Goal: Task Accomplishment & Management: Manage account settings

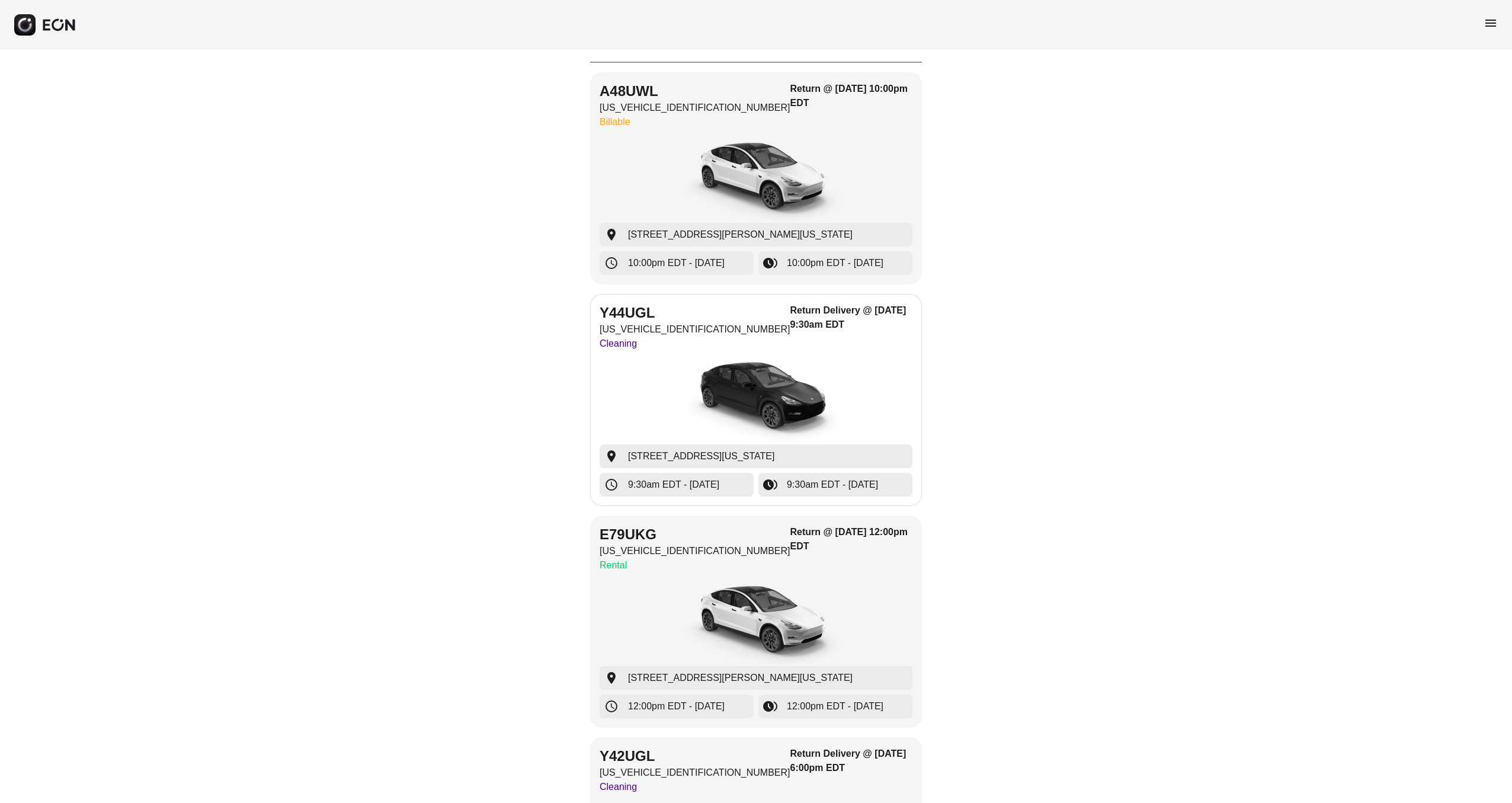
scroll to position [89, 0]
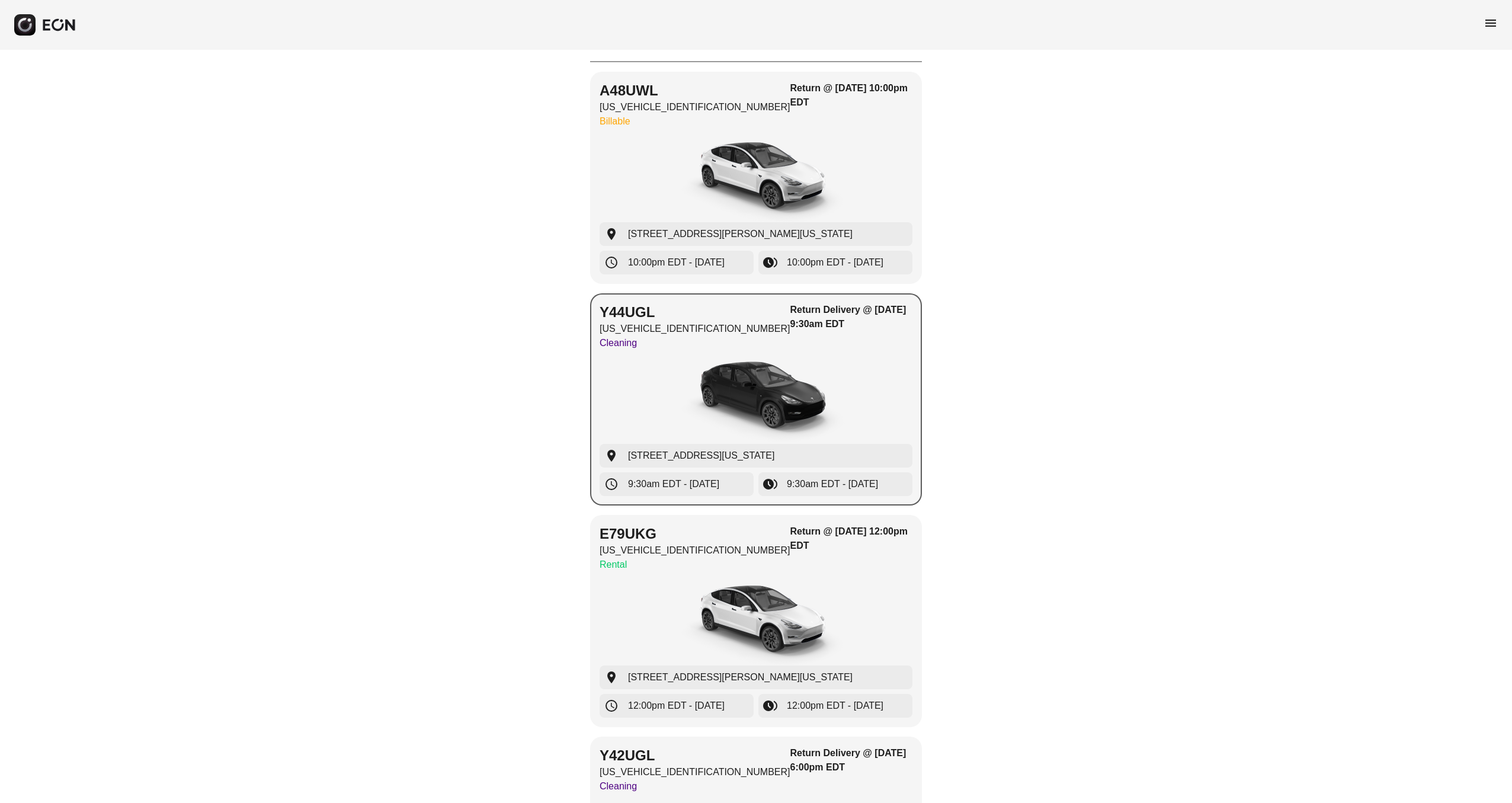
click at [853, 387] on div "button" at bounding box center [756, 399] width 313 height 89
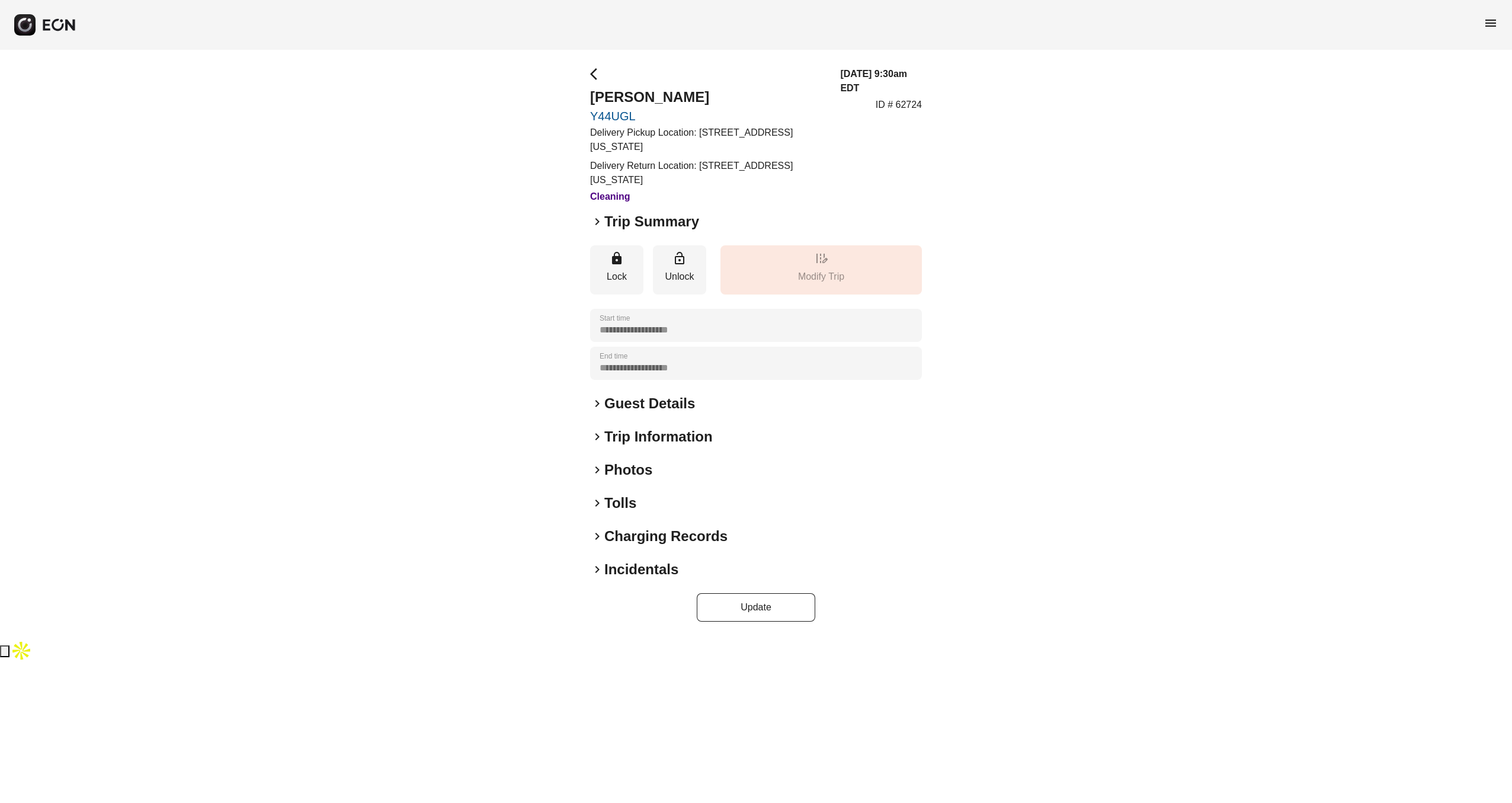
click at [595, 433] on span "keyboard_arrow_right" at bounding box center [598, 437] width 14 height 14
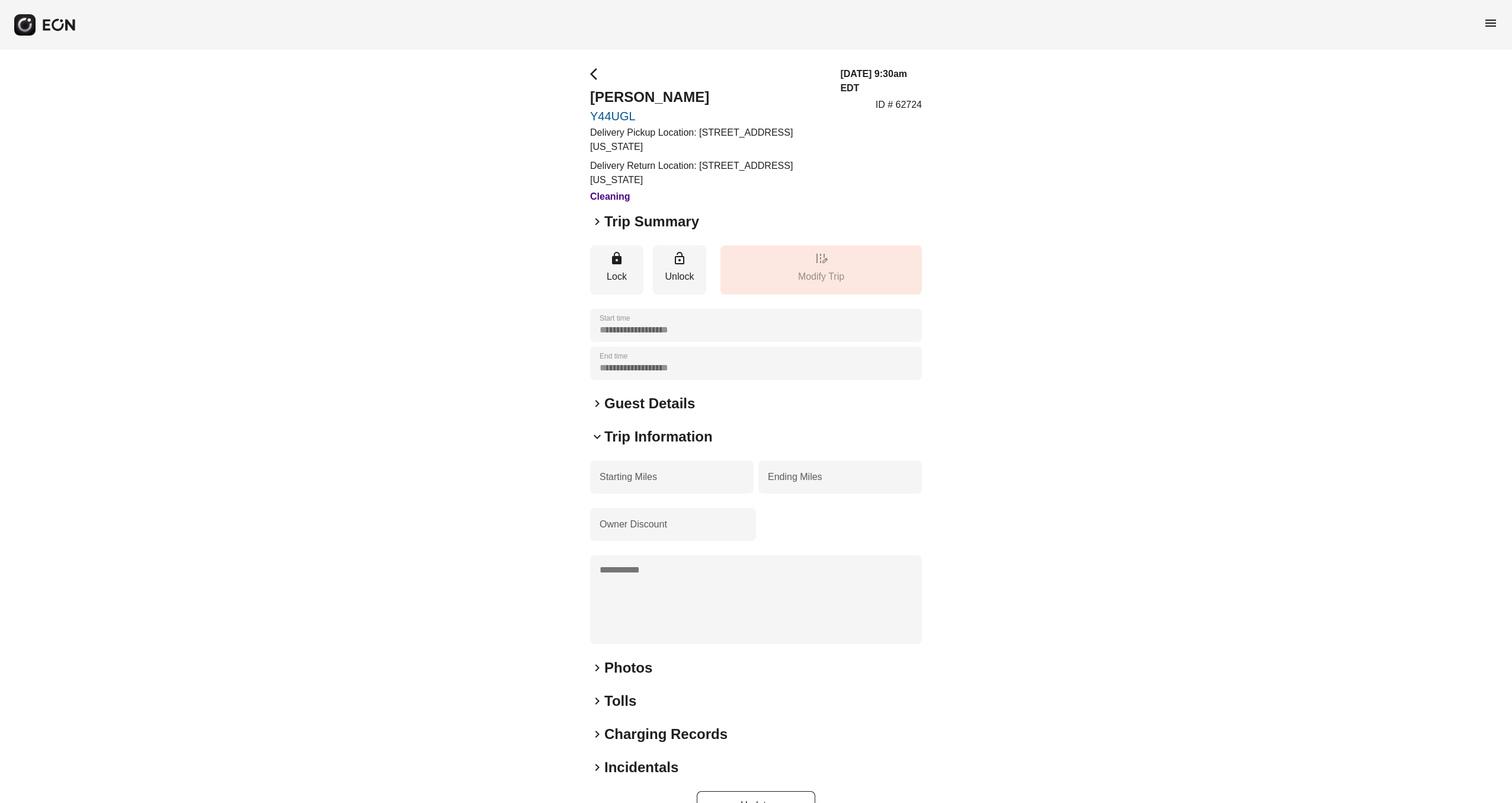
scroll to position [34, 0]
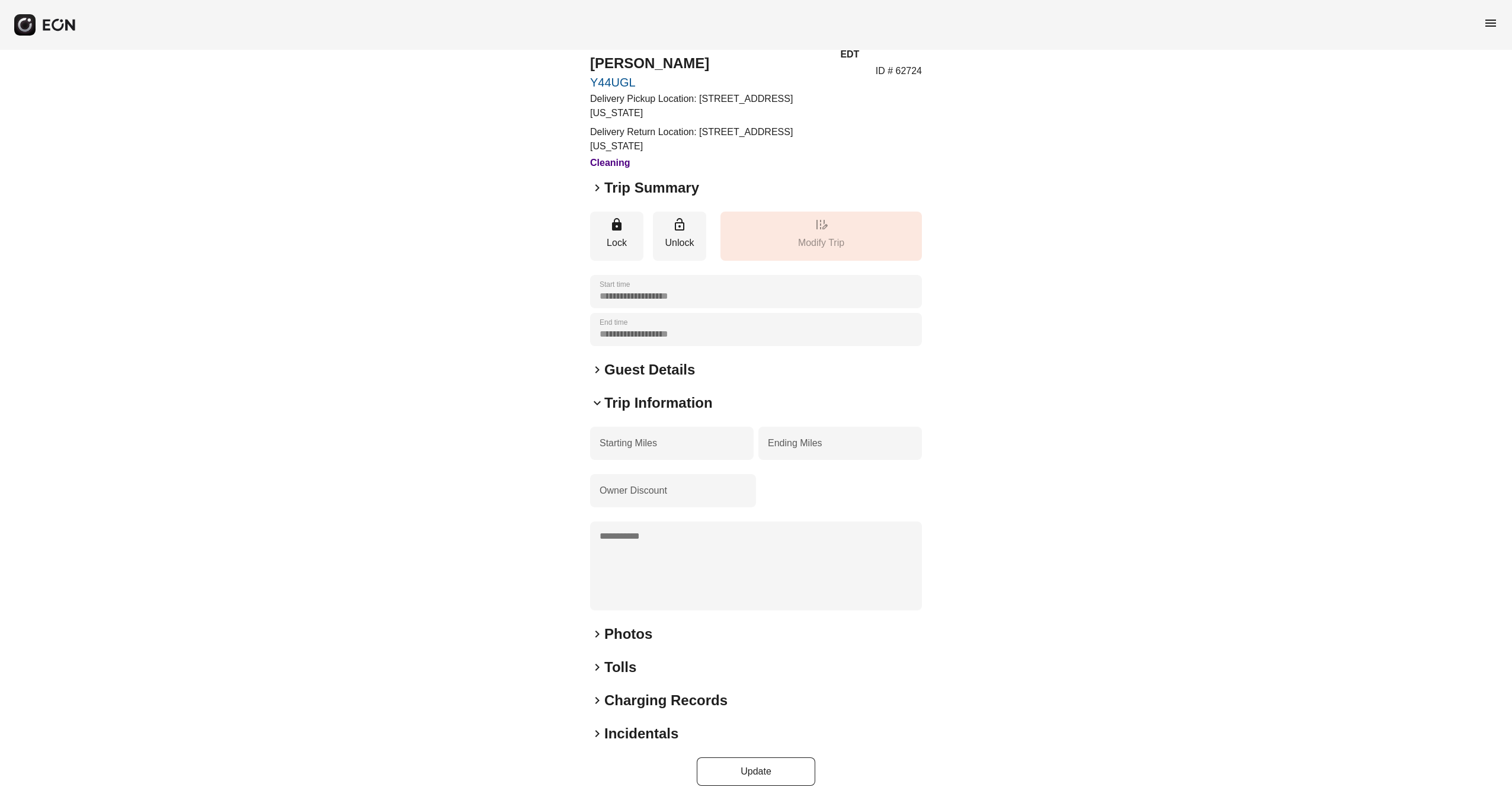
click at [599, 712] on div "**********" at bounding box center [756, 409] width 332 height 753
click at [744, 776] on button "Update" at bounding box center [756, 772] width 119 height 29
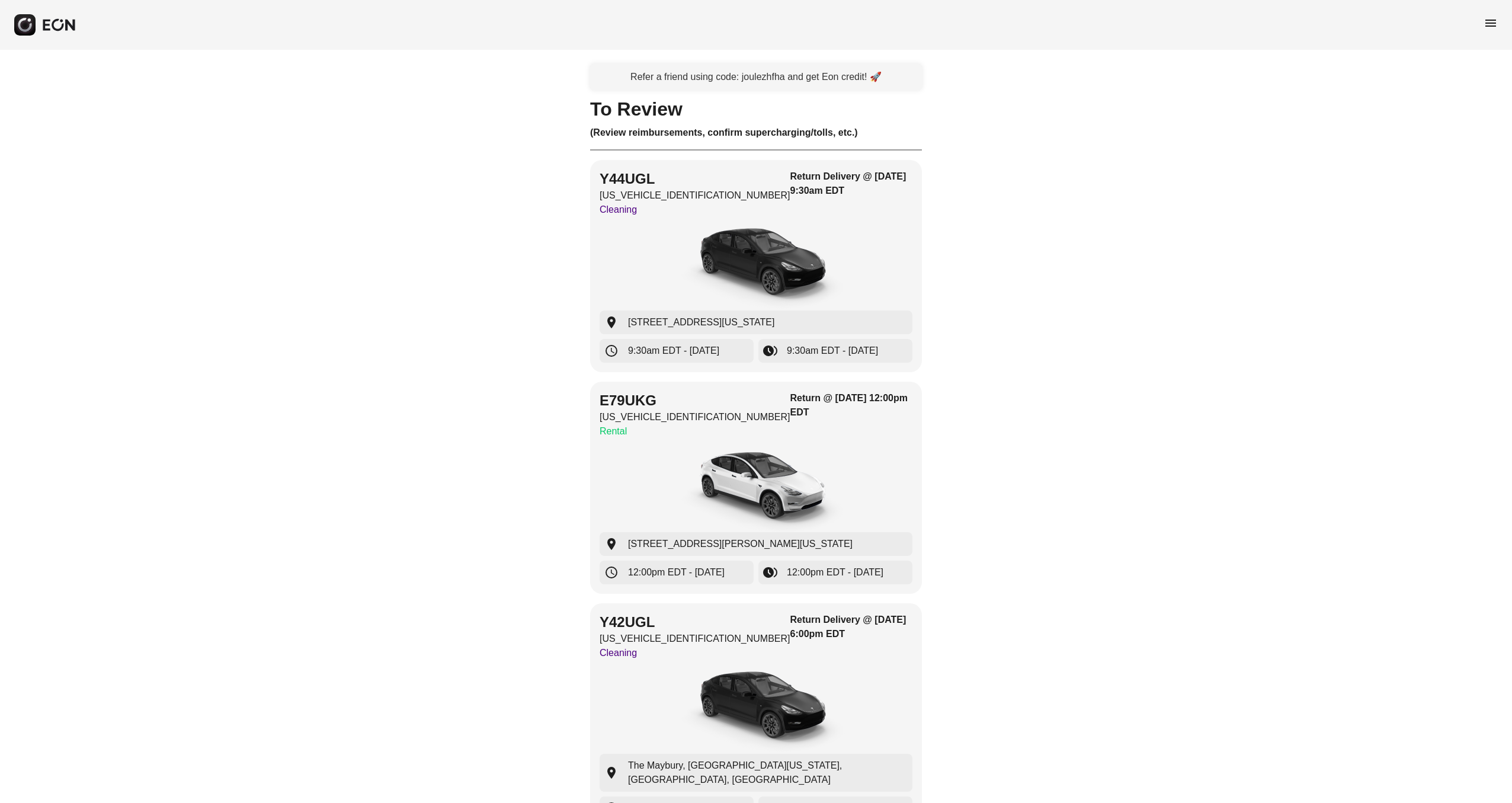
click at [1488, 24] on span "menu" at bounding box center [1490, 23] width 14 height 14
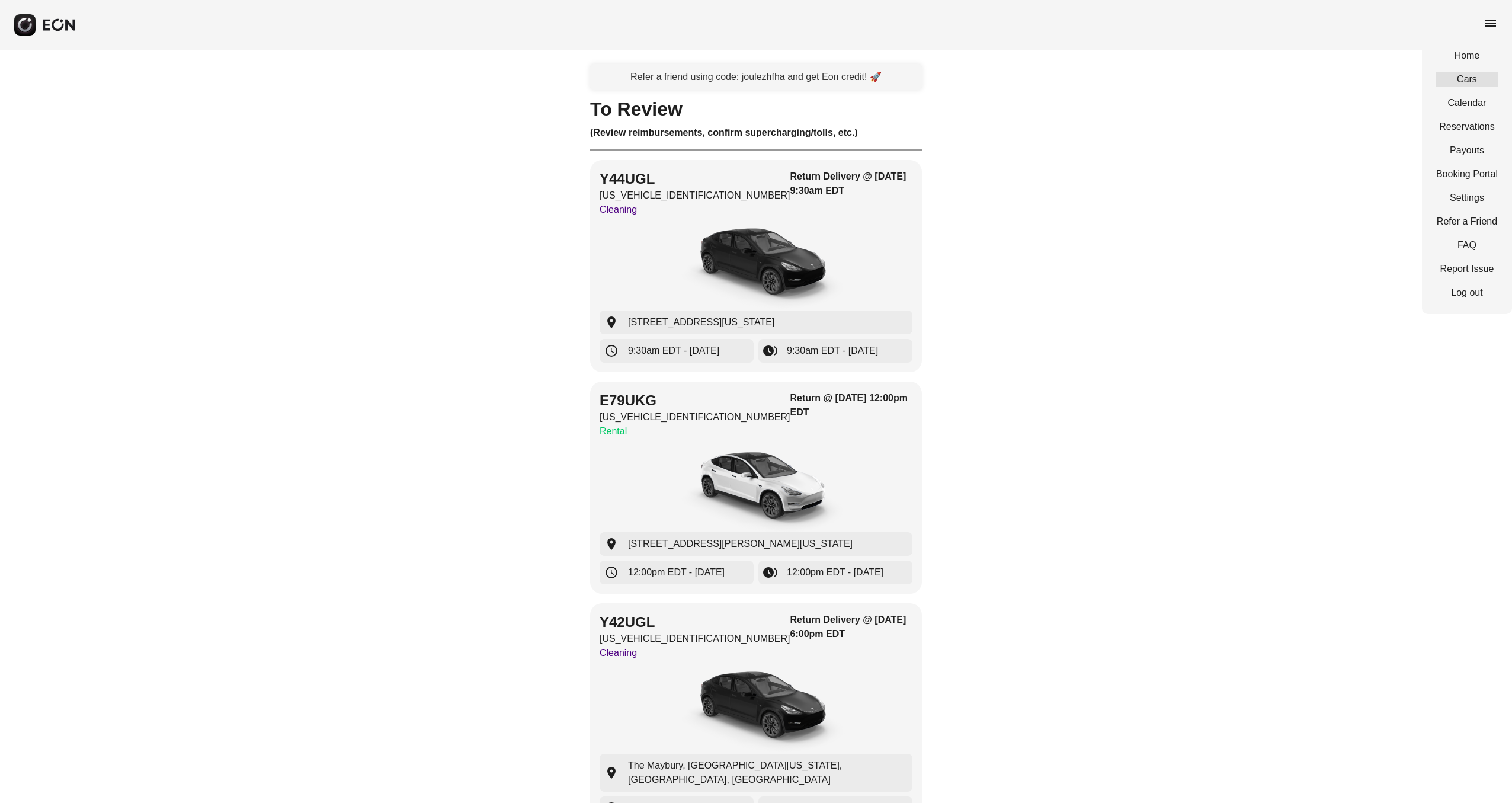
click at [1466, 74] on link "Cars" at bounding box center [1467, 80] width 61 height 14
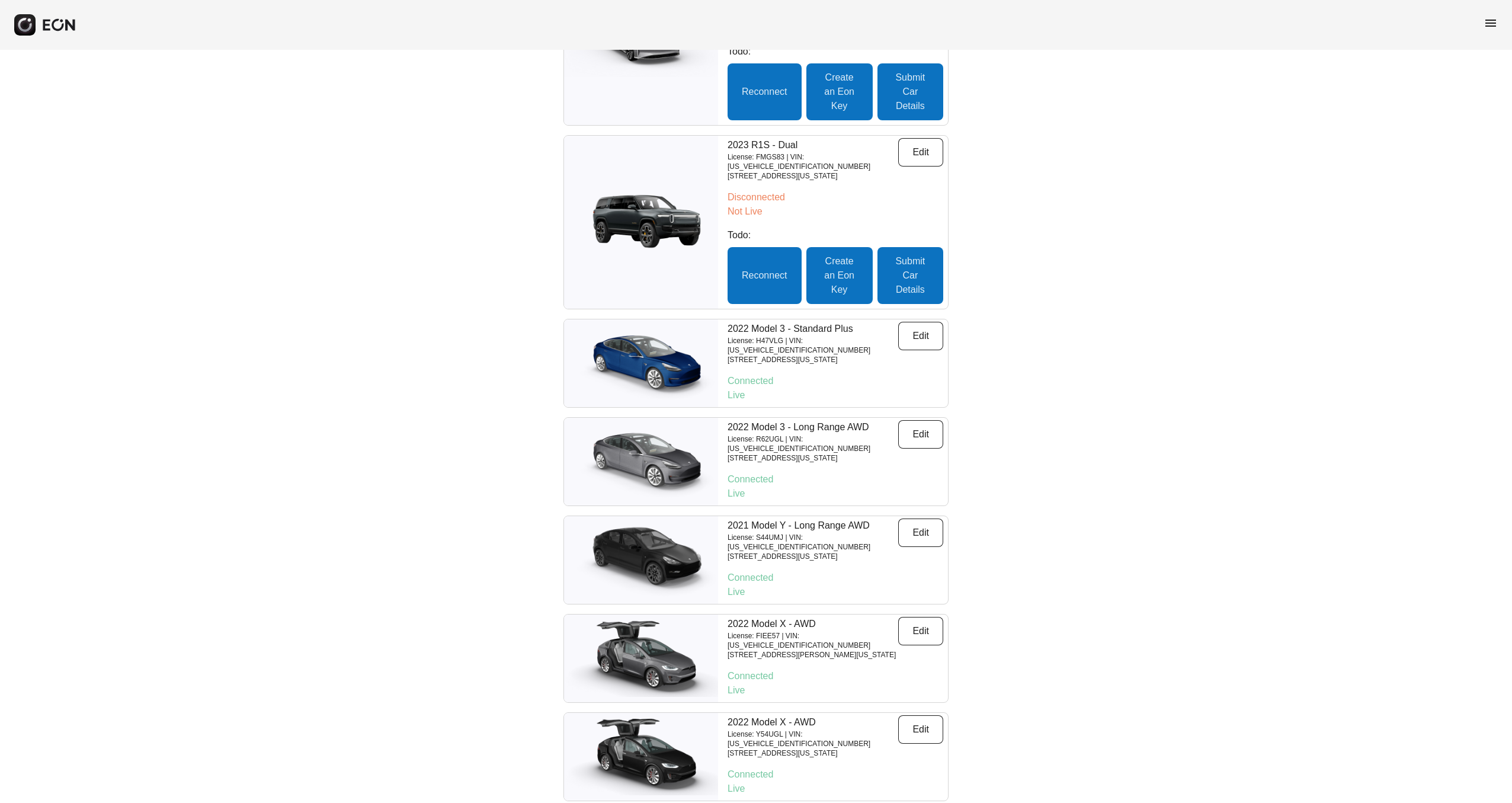
scroll to position [4278, 0]
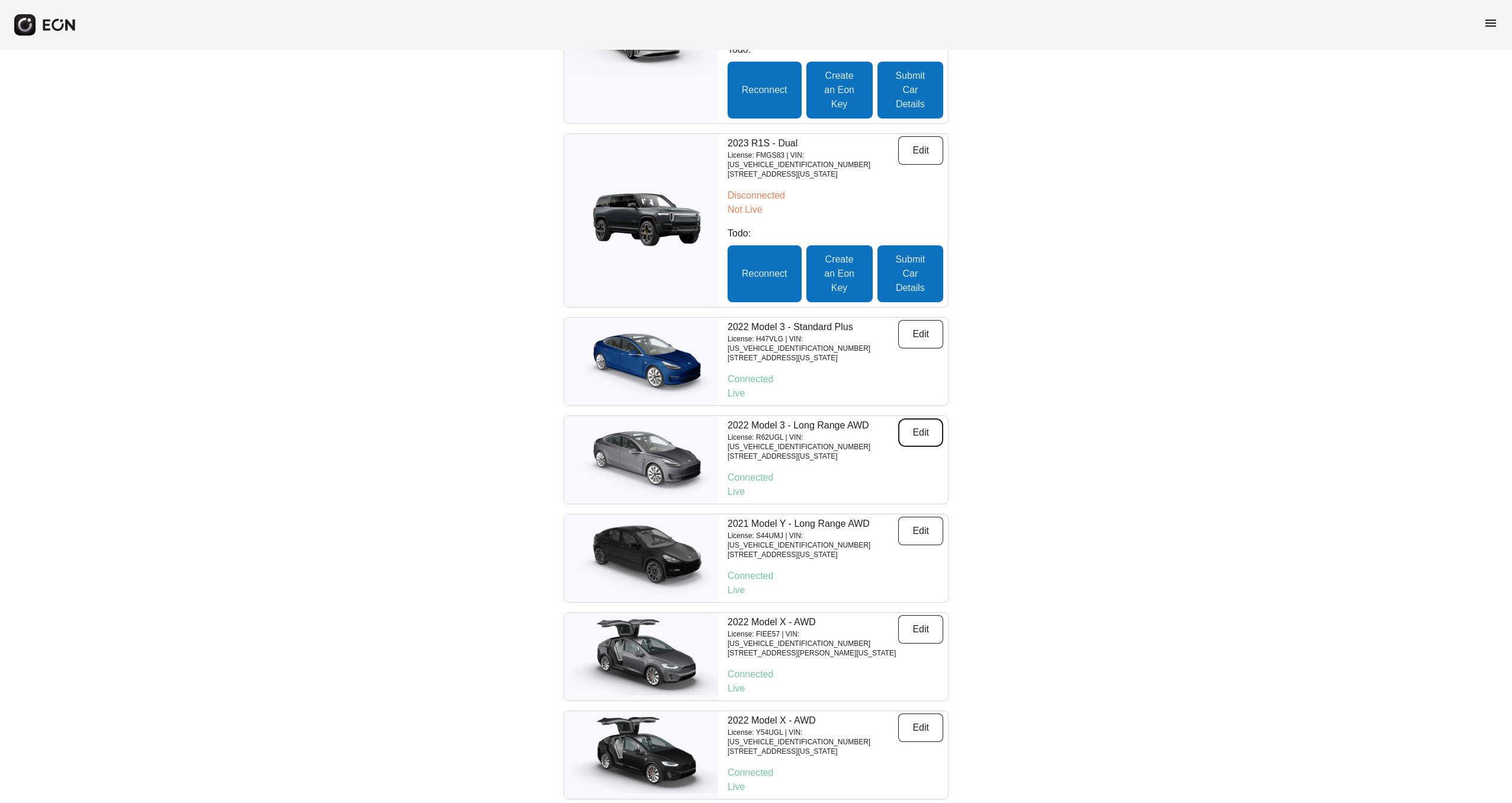
click at [914, 418] on button "Edit" at bounding box center [921, 433] width 45 height 29
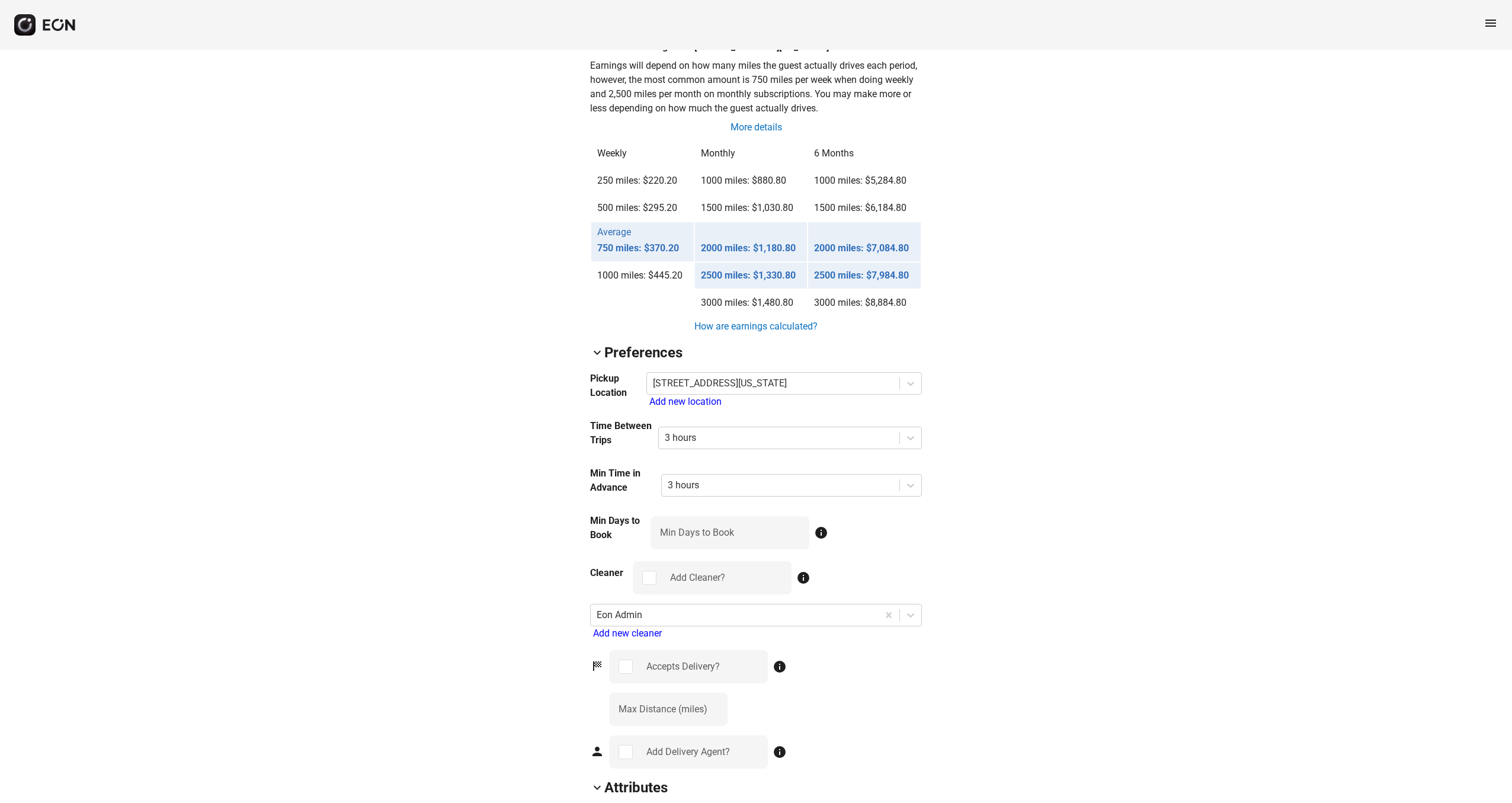
scroll to position [973, 0]
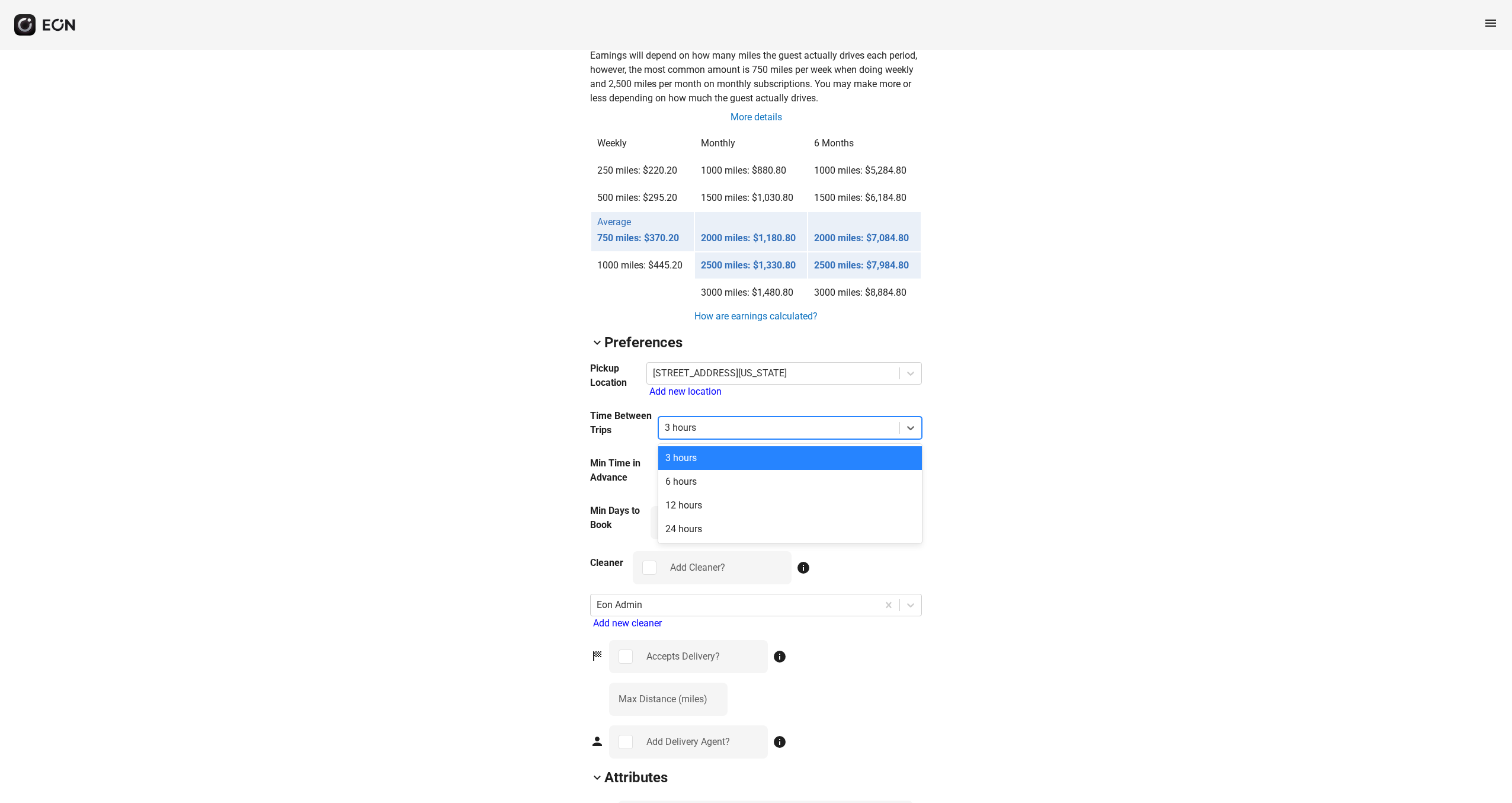
click at [855, 427] on div at bounding box center [779, 428] width 229 height 17
click at [1038, 456] on div "arrow_back_ios R62UGL [US_VEHICLE_IDENTIFICATION_NUMBER] 78% 78612 lock Lock lo…" at bounding box center [756, 230] width 1512 height 2306
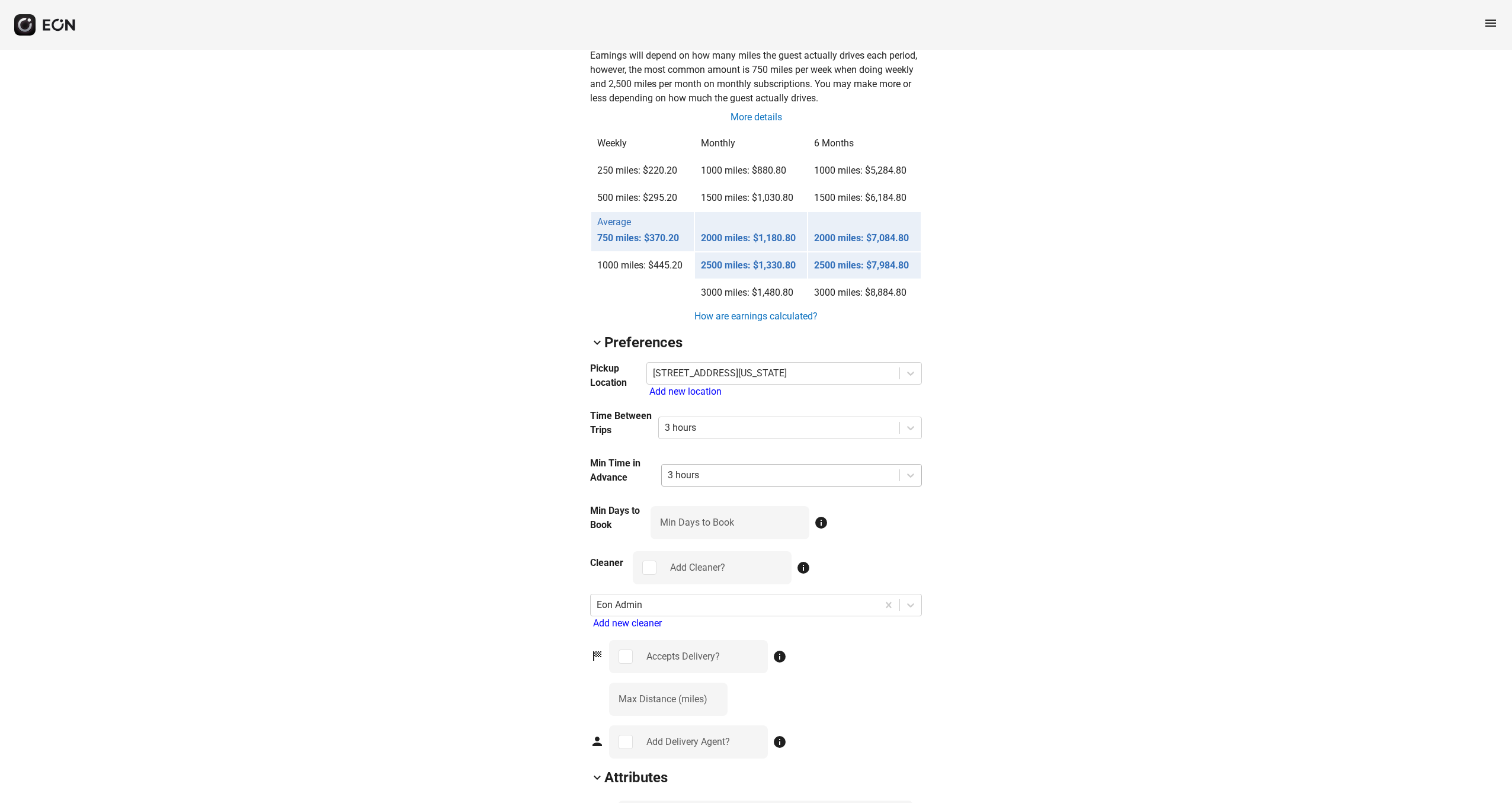
click at [874, 467] on div at bounding box center [780, 475] width 226 height 17
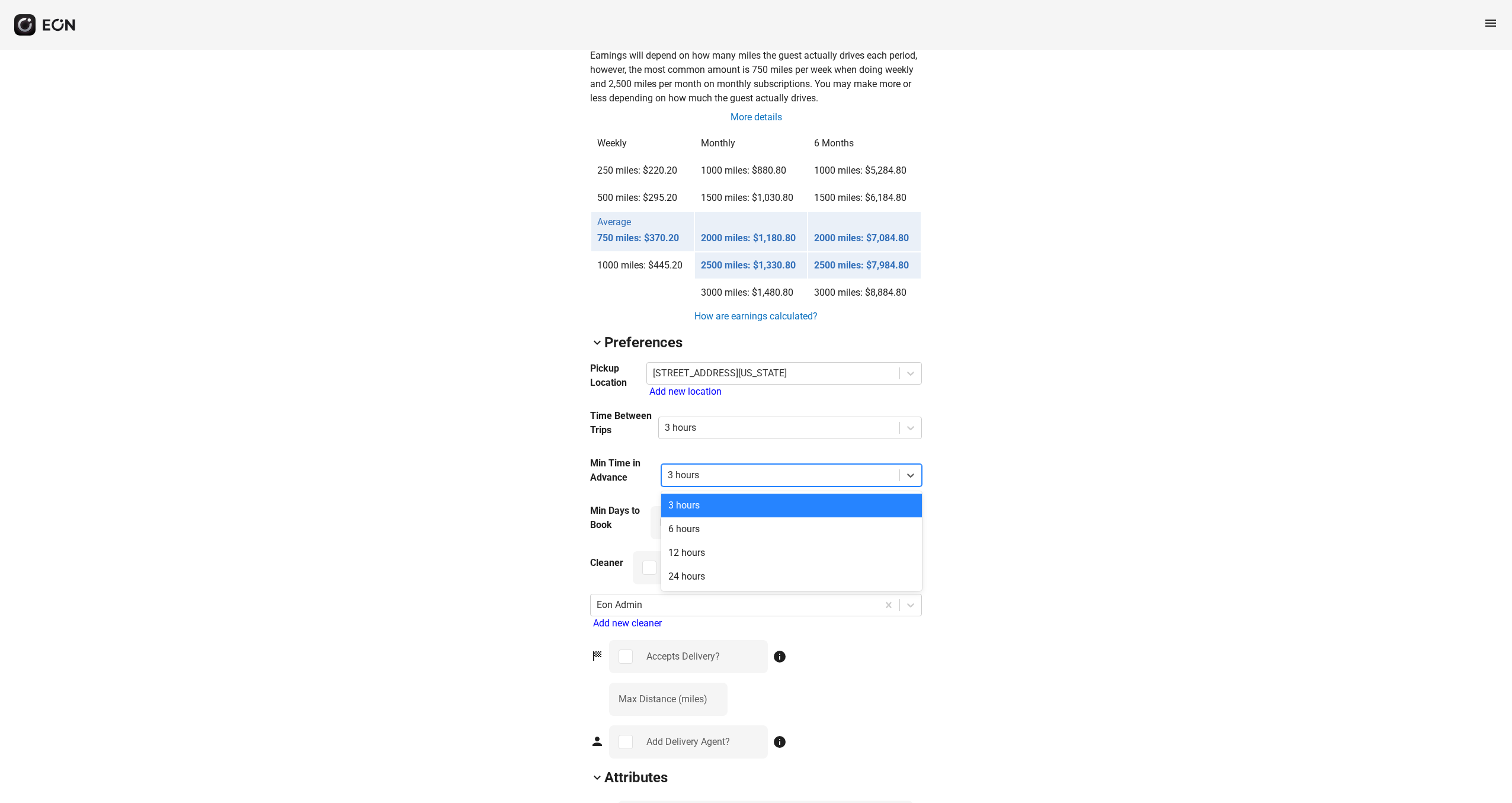
click at [997, 496] on div "arrow_back_ios R62UGL [US_VEHICLE_IDENTIFICATION_NUMBER] 78% 78612 lock Lock lo…" at bounding box center [756, 230] width 1512 height 2306
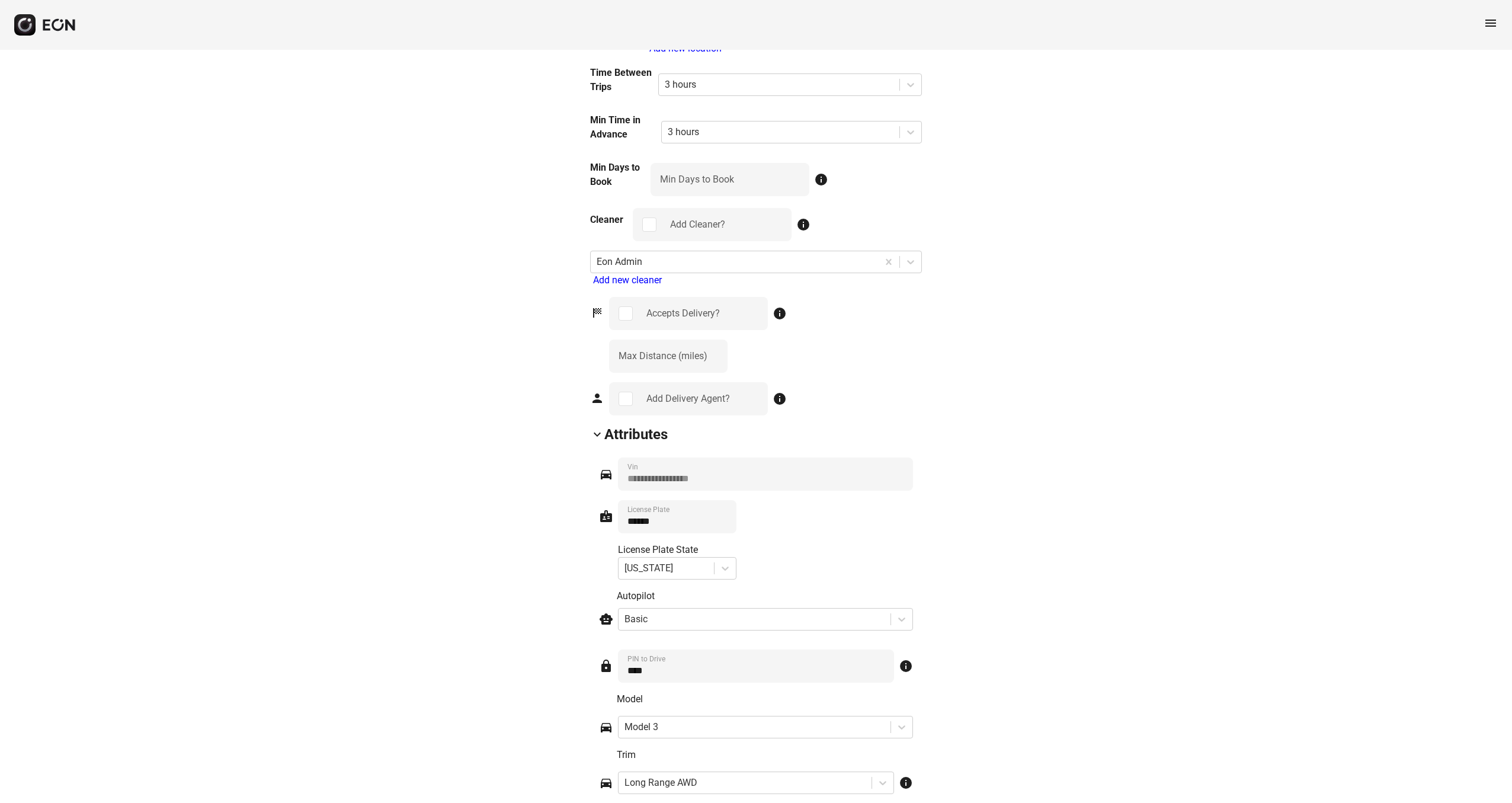
scroll to position [1317, 0]
select select "**"
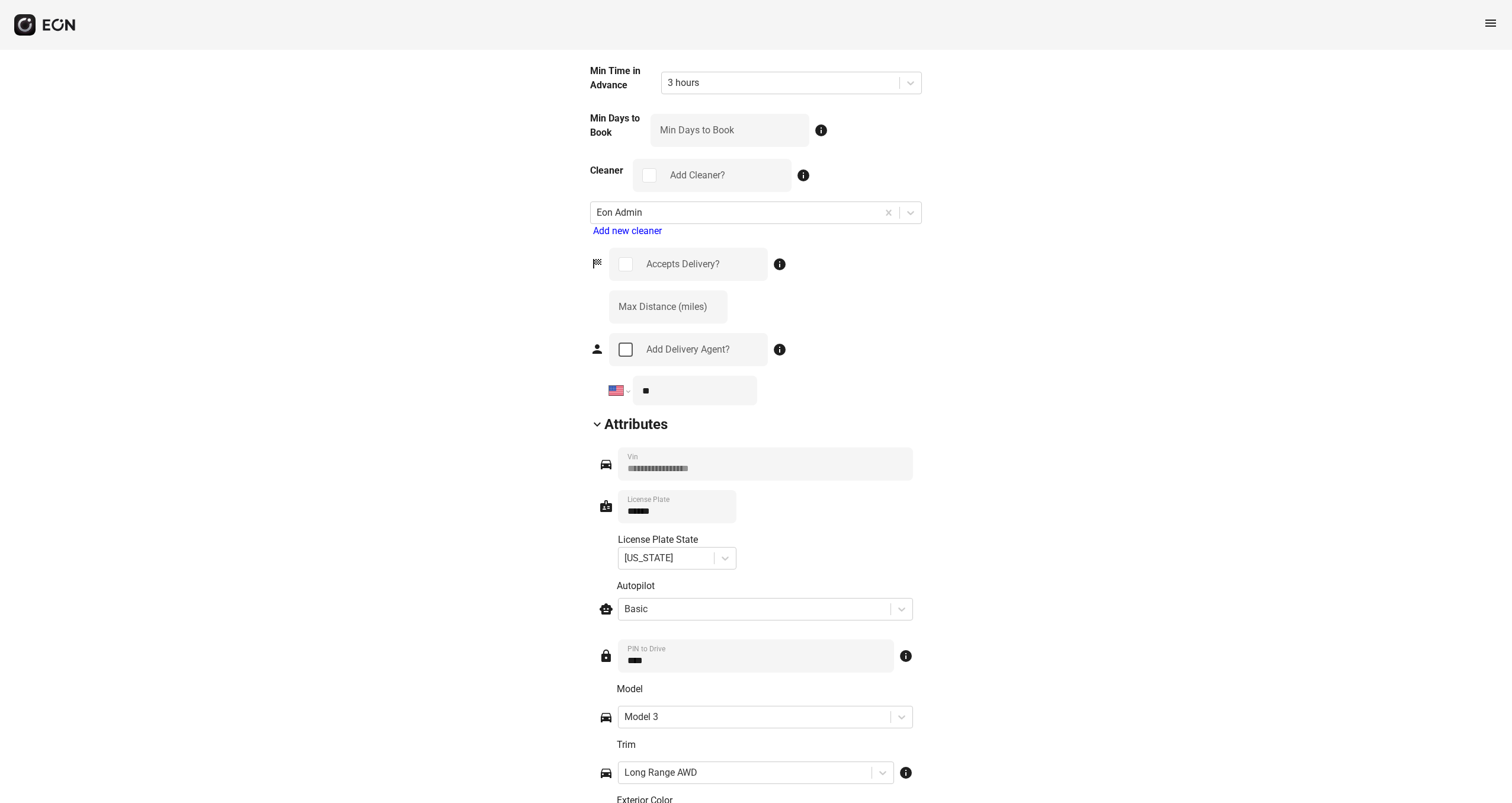
scroll to position [1366, 0]
click at [679, 385] on input "**" at bounding box center [695, 390] width 124 height 30
type input "**********"
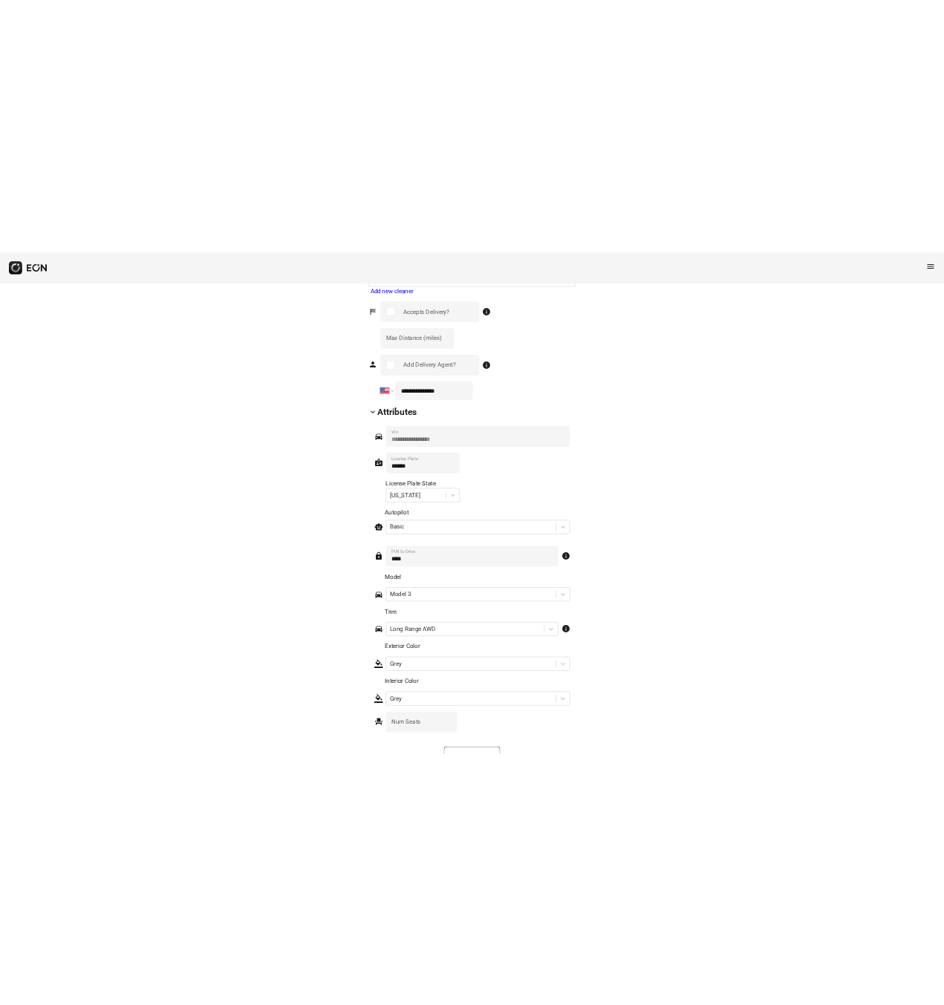
scroll to position [1995, 0]
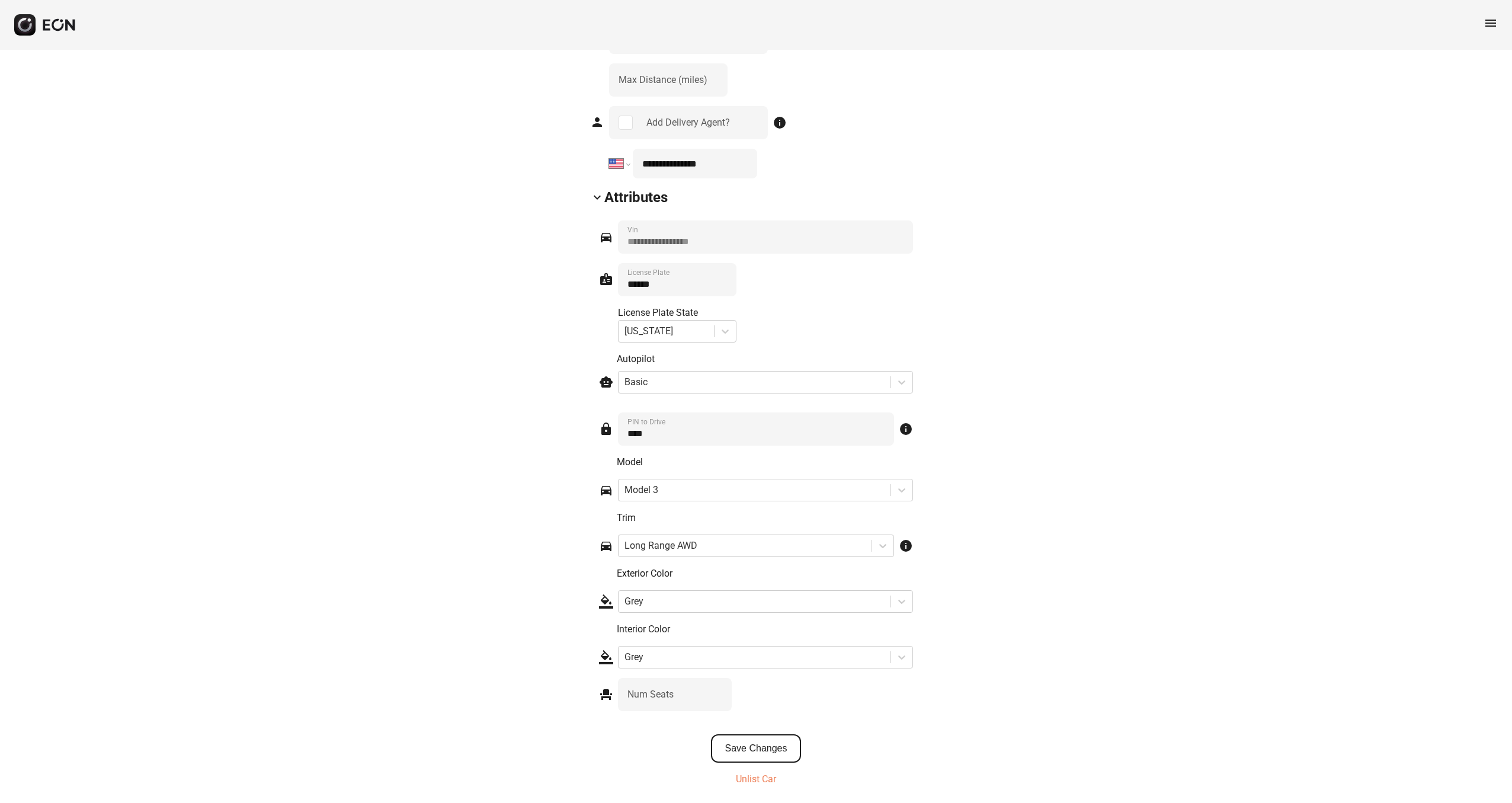
click at [764, 747] on button "Save Changes" at bounding box center [756, 749] width 91 height 29
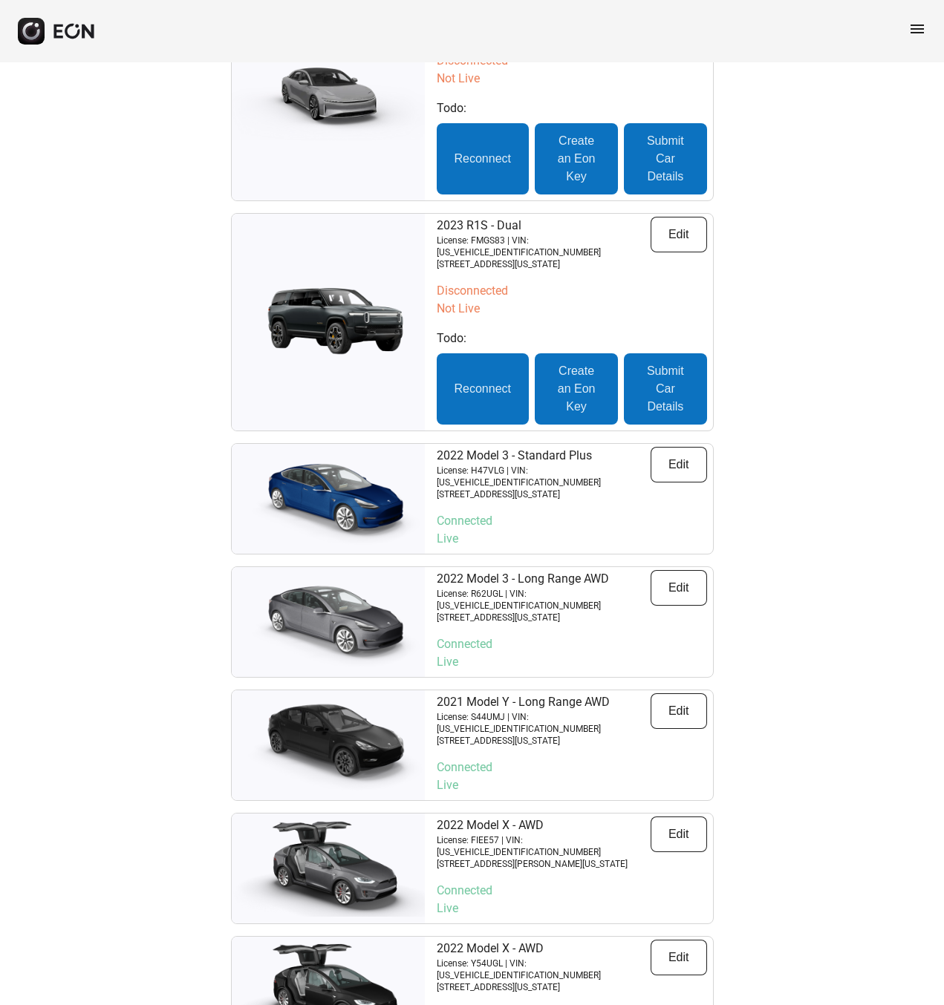
scroll to position [5317, 0]
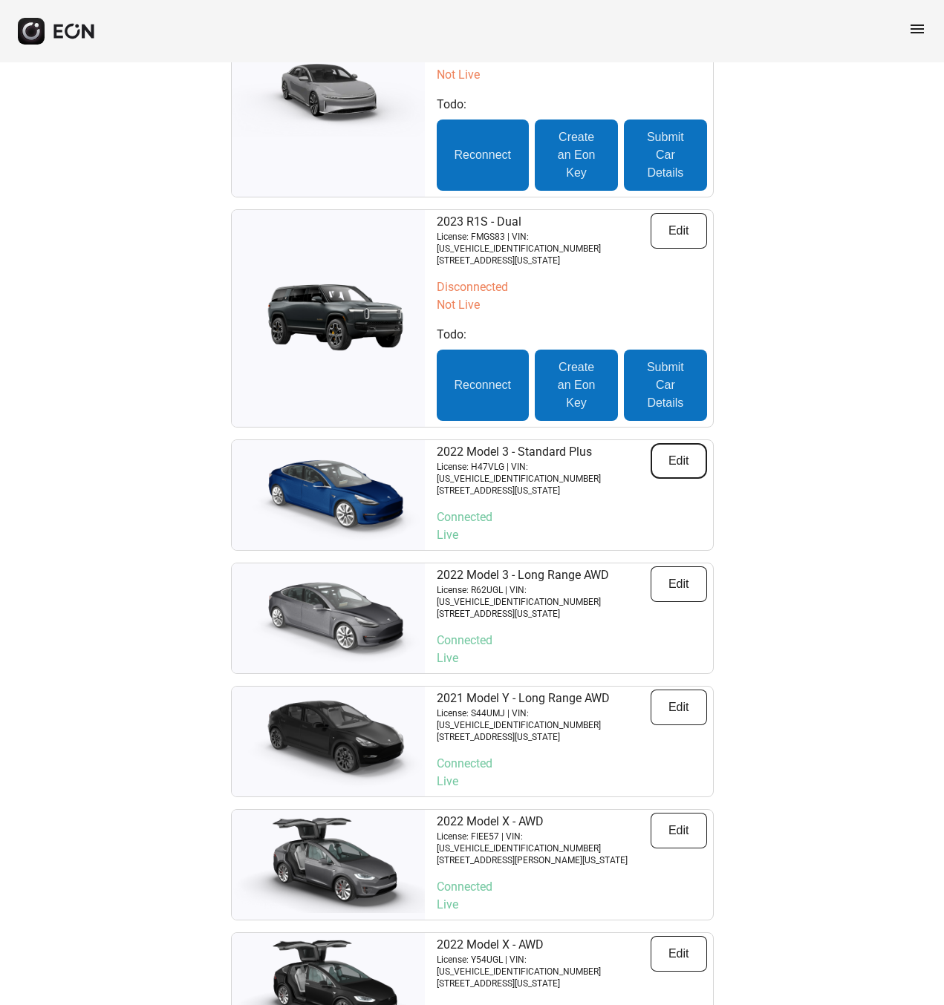
click at [665, 443] on button "Edit" at bounding box center [678, 461] width 56 height 36
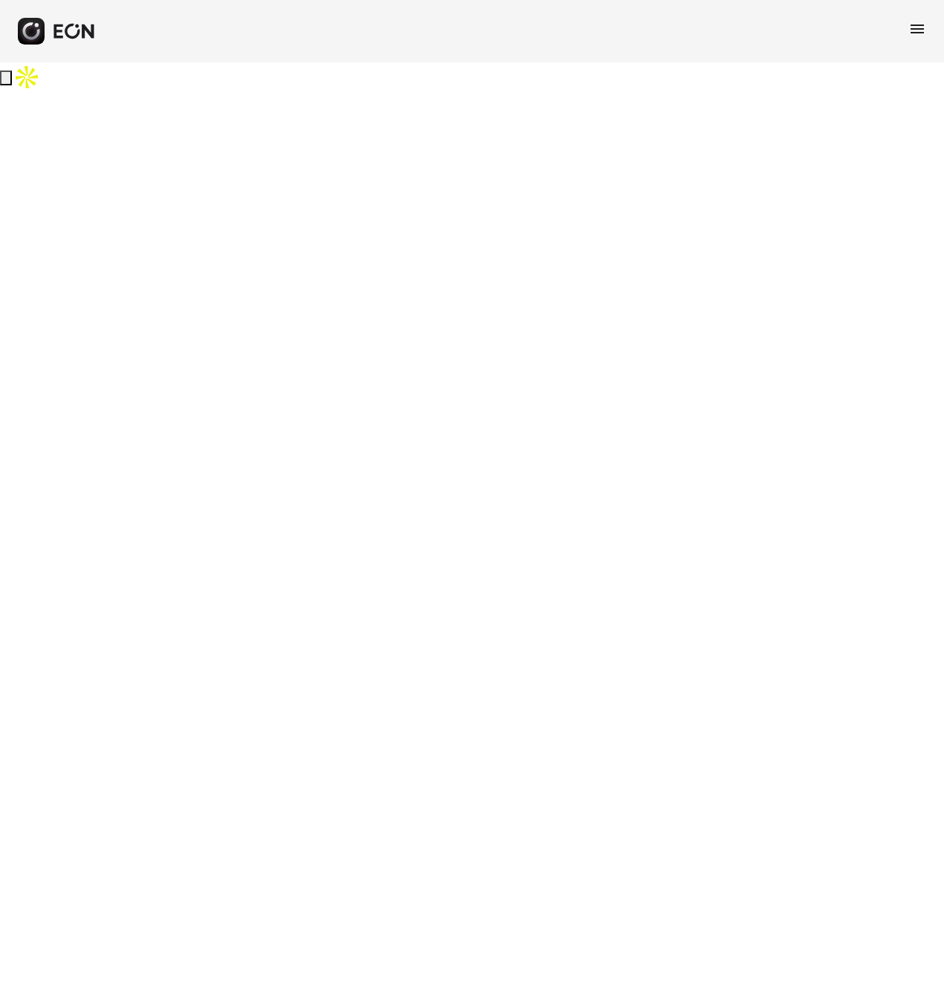
select select "**"
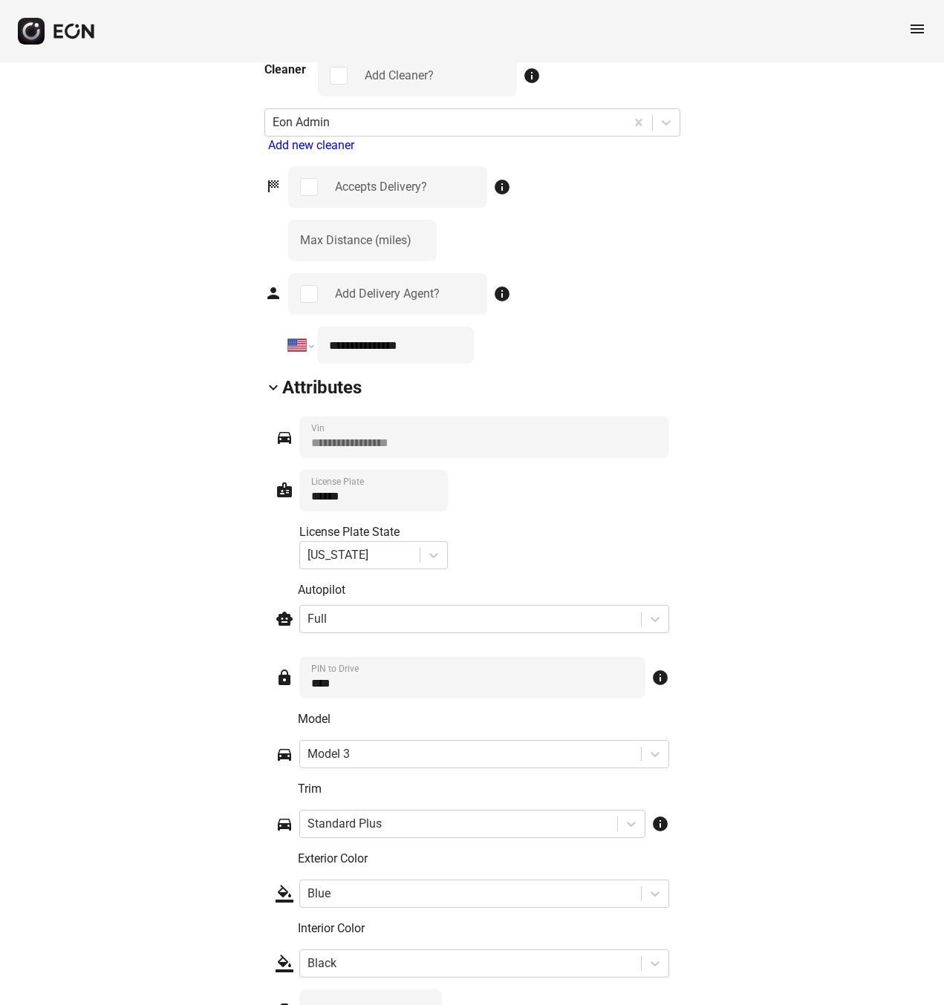
scroll to position [1872, 0]
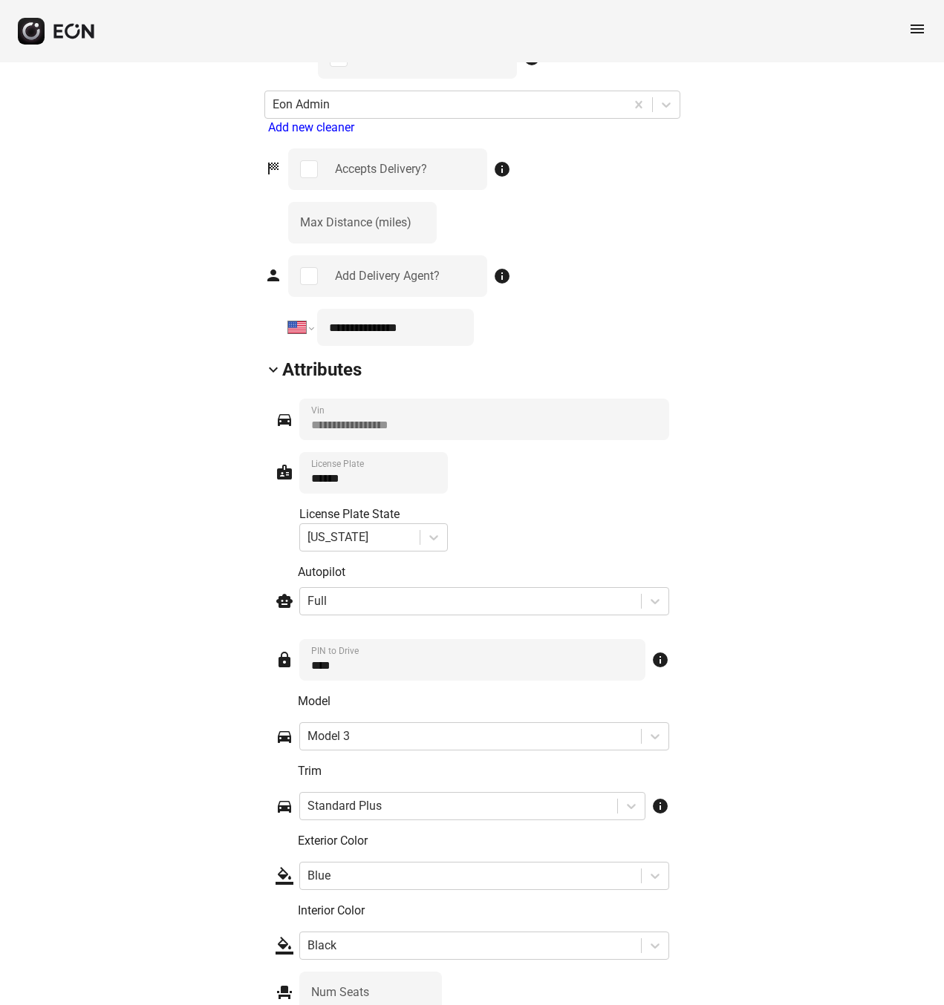
drag, startPoint x: 433, startPoint y: 328, endPoint x: 320, endPoint y: 328, distance: 112.9
click at [320, 328] on input "**********" at bounding box center [395, 327] width 156 height 37
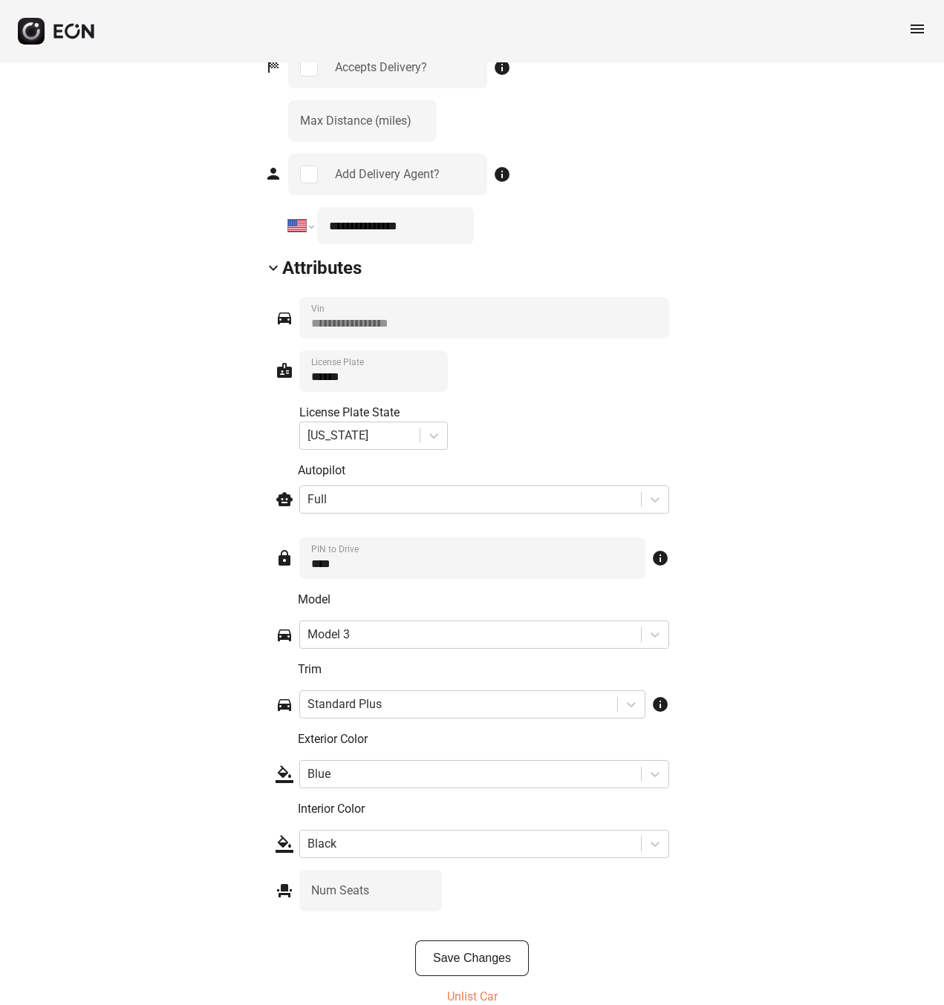
scroll to position [1995, 0]
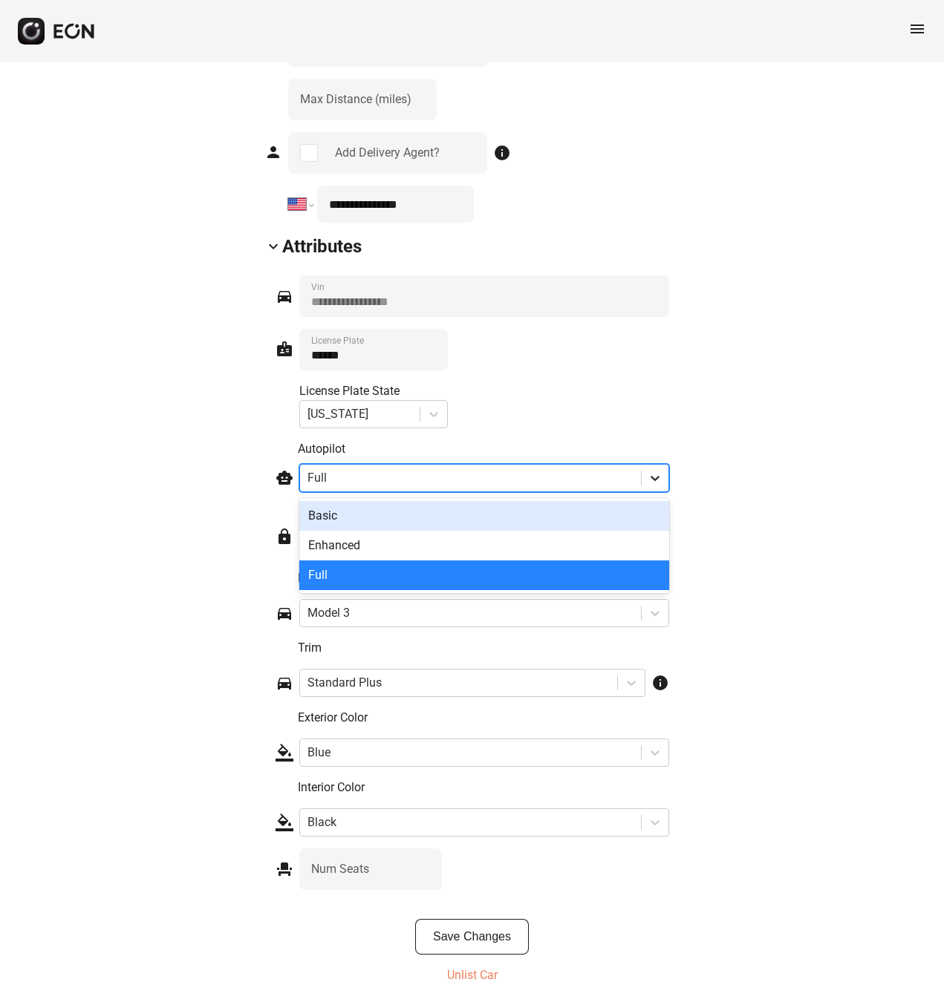
click at [653, 485] on icon at bounding box center [655, 478] width 15 height 15
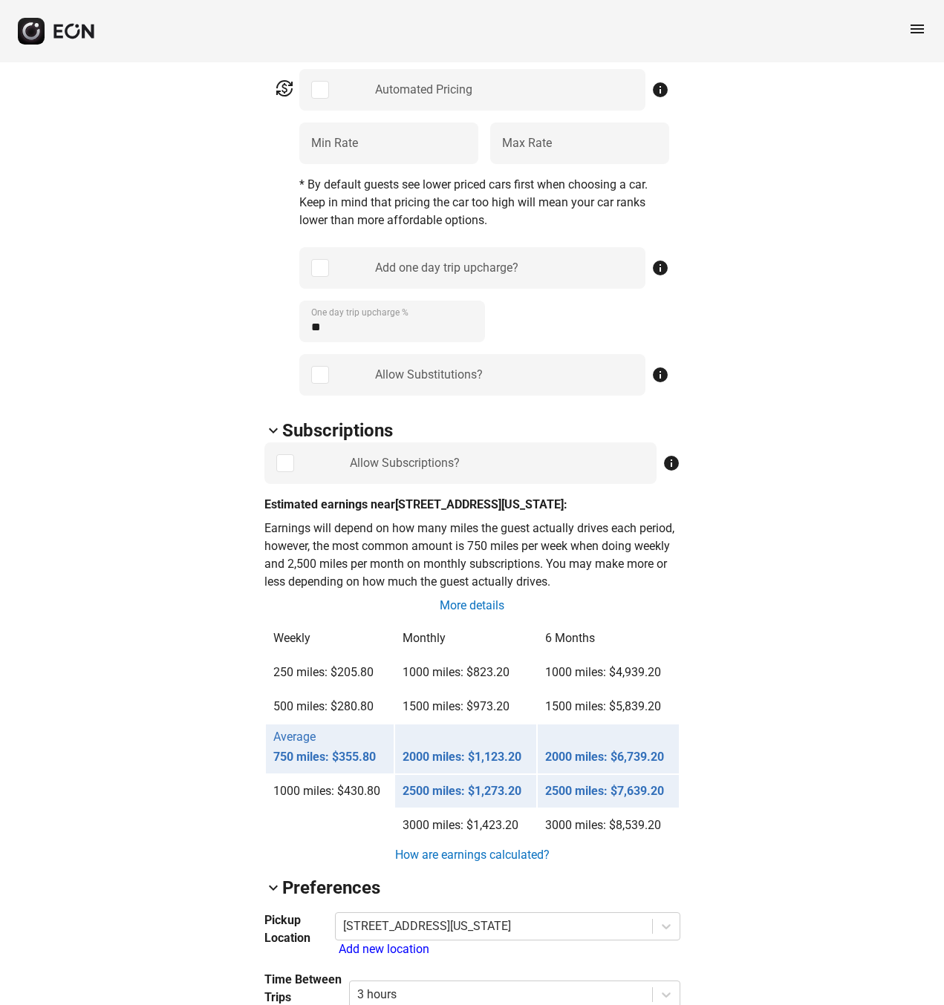
scroll to position [760, 0]
click at [489, 858] on link "How are earnings calculated?" at bounding box center [472, 855] width 157 height 18
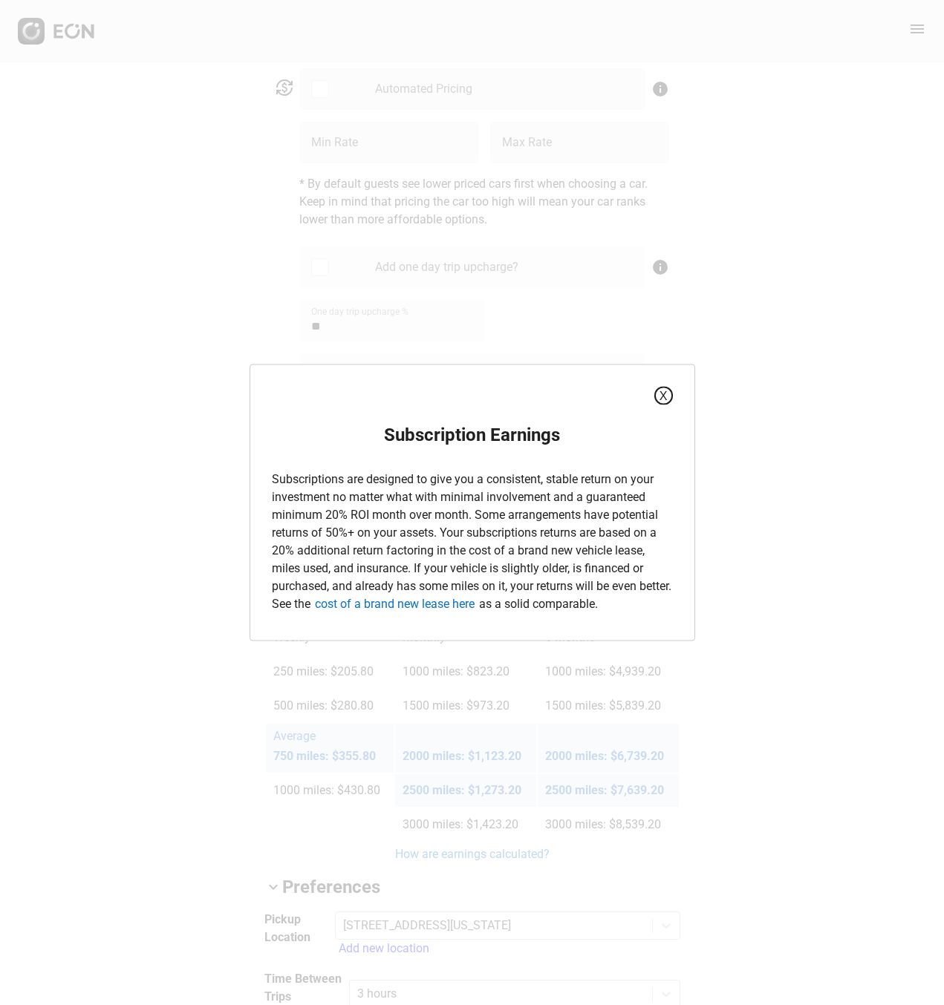
click at [664, 395] on button "X" at bounding box center [663, 396] width 19 height 19
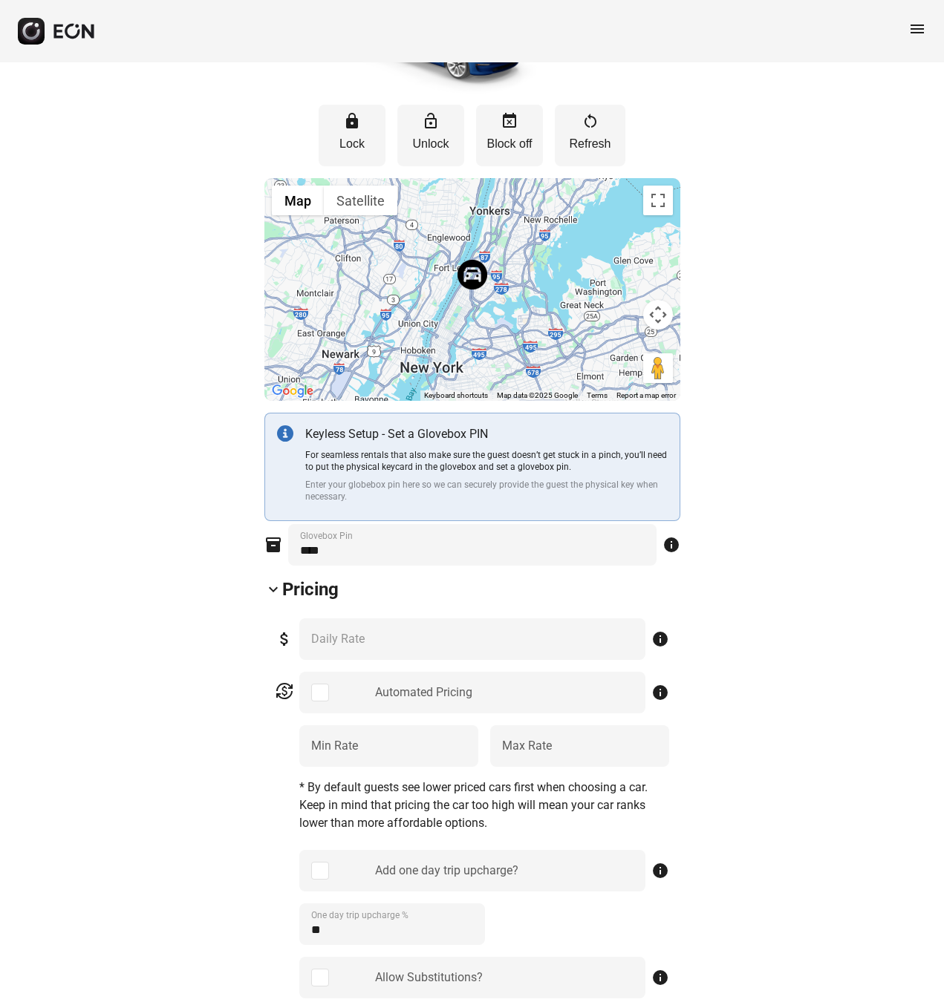
scroll to position [0, 0]
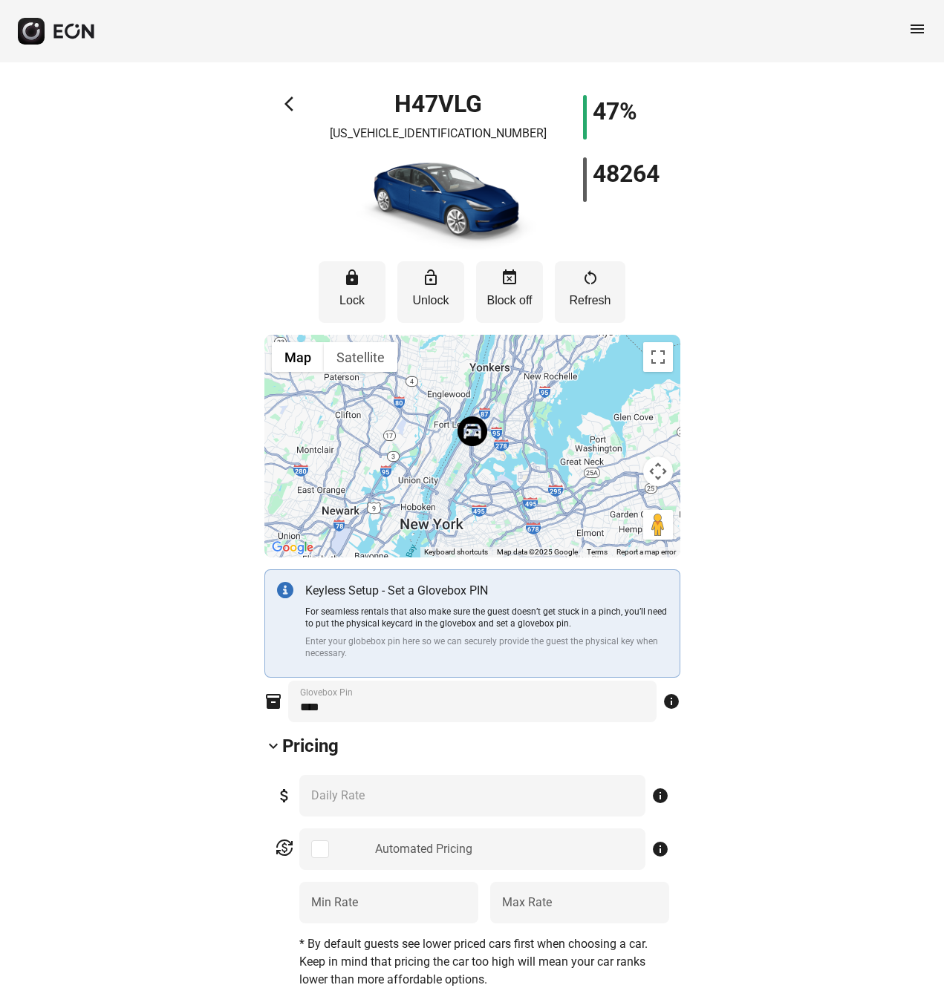
click at [287, 104] on span "arrow_back_ios" at bounding box center [293, 104] width 18 height 18
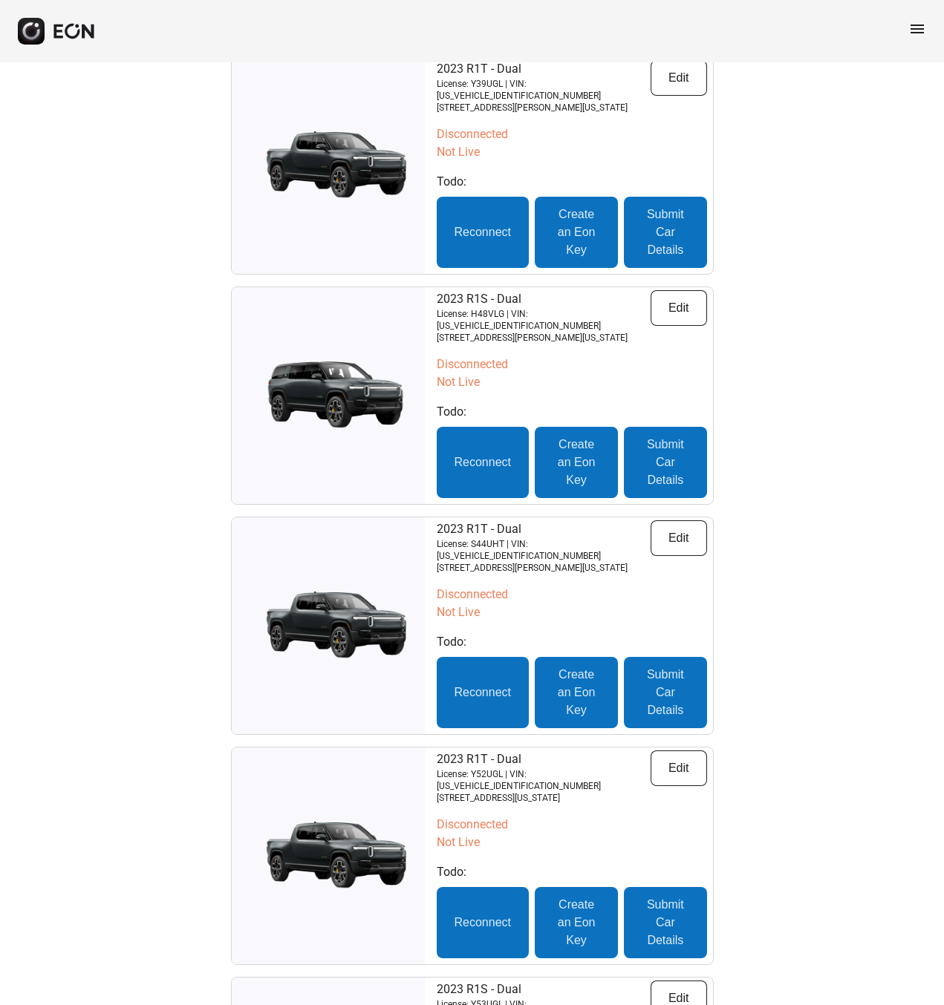
scroll to position [861, 0]
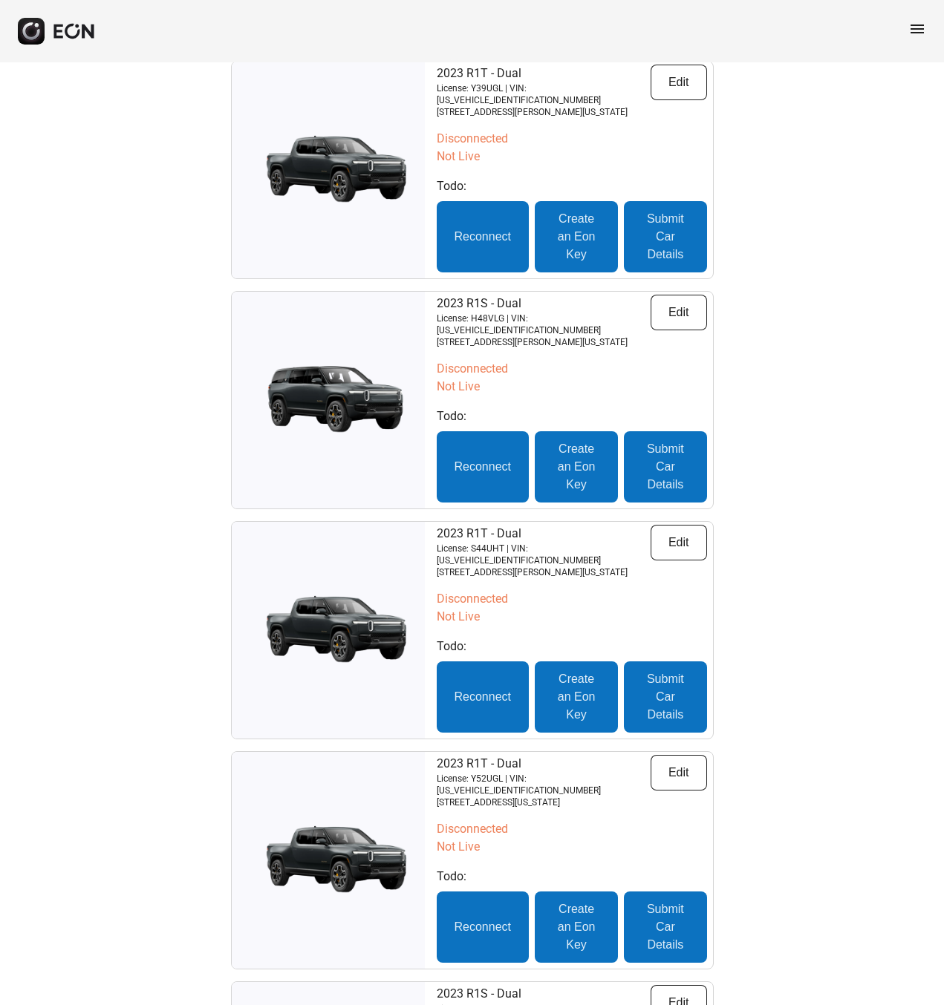
click at [538, 378] on p "Not Live" at bounding box center [572, 387] width 270 height 18
click at [677, 295] on button "Edit" at bounding box center [678, 313] width 56 height 36
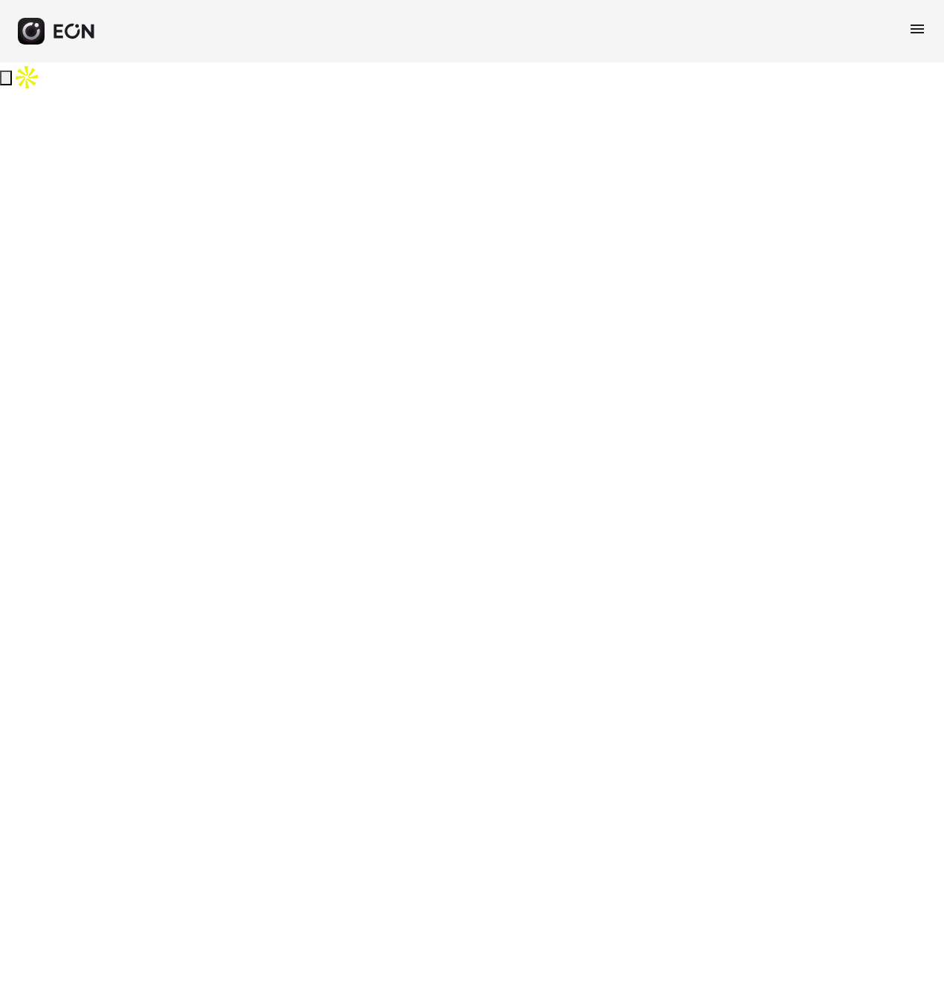
select select "**"
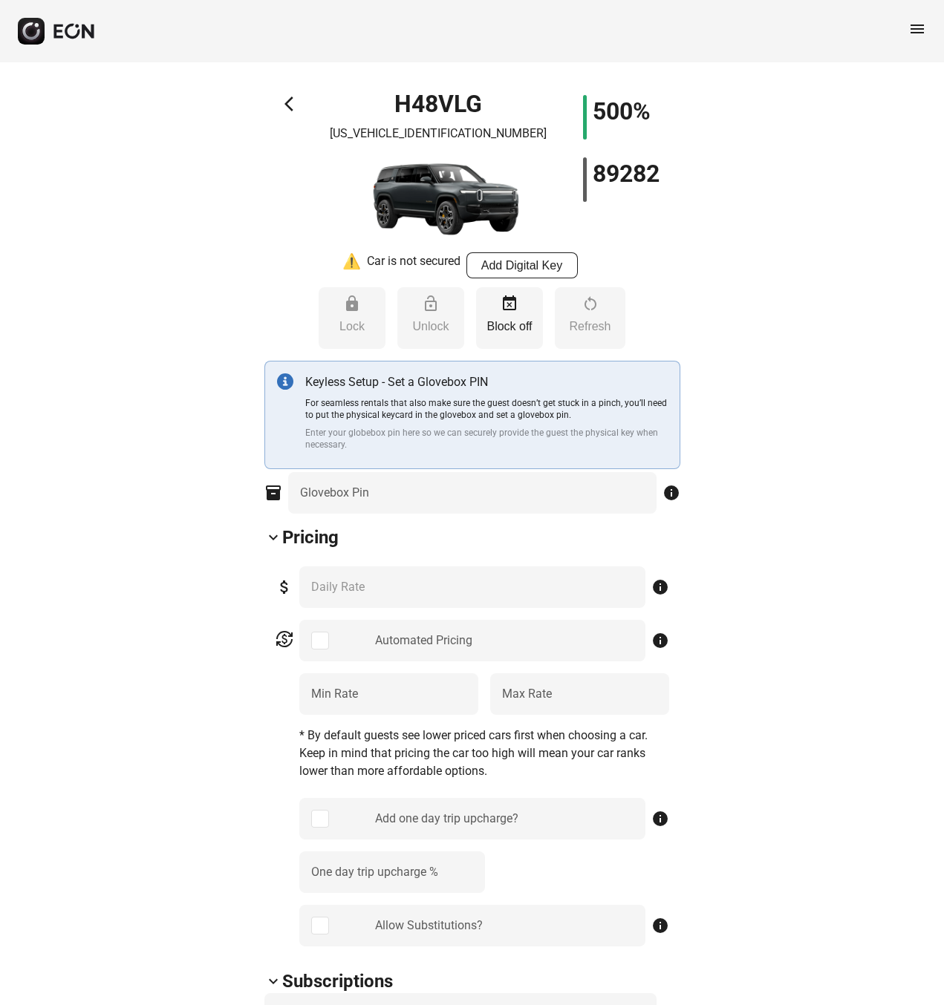
type Pin "****"
type Rate "***"
type Rate "**"
type Rate "***"
type \% "**"
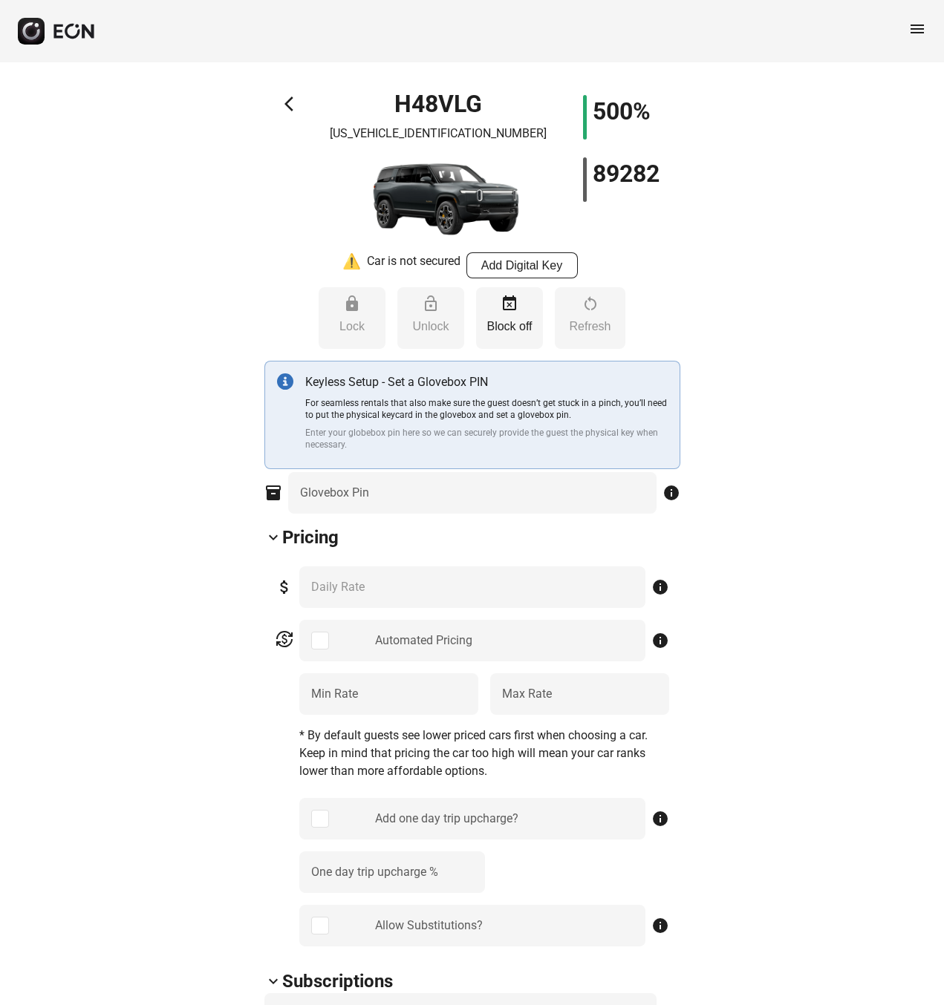
type Book "*"
type \(miles\) "**"
type Plate "******"
type Drive "****"
type Seats "*"
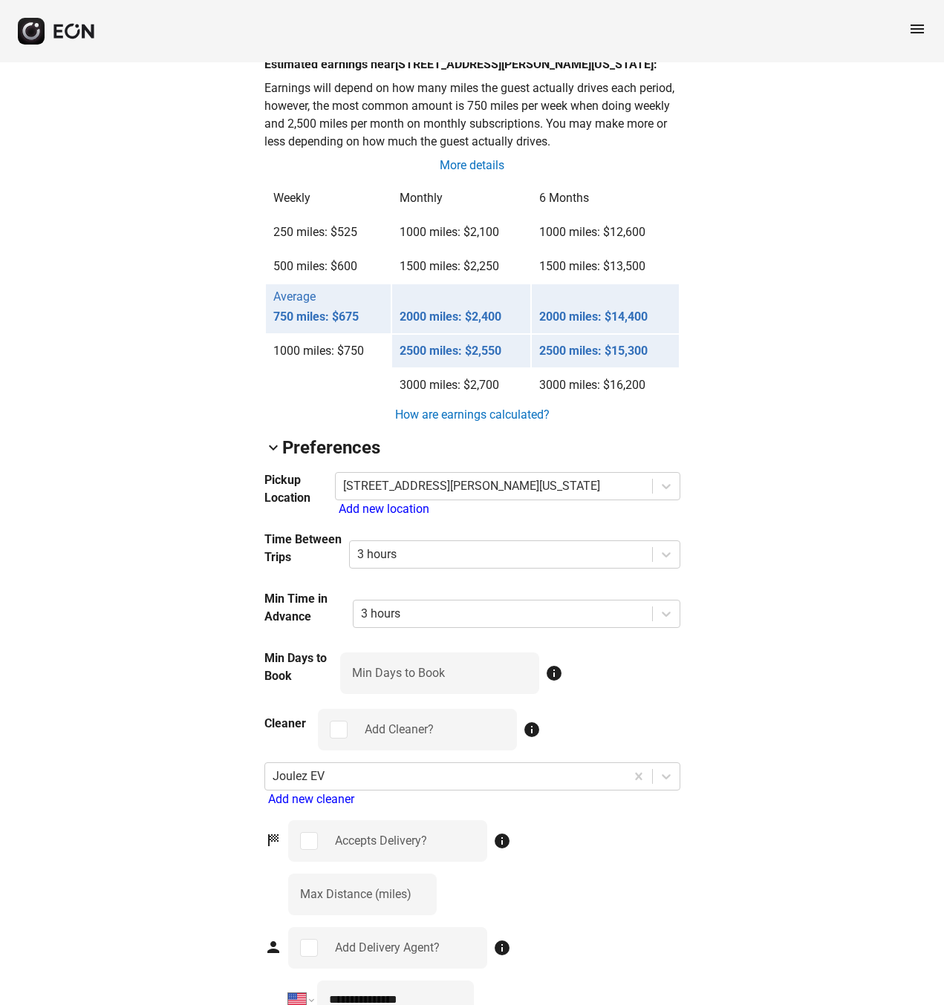
scroll to position [1225, 0]
click at [466, 163] on link "More details" at bounding box center [472, 166] width 68 height 18
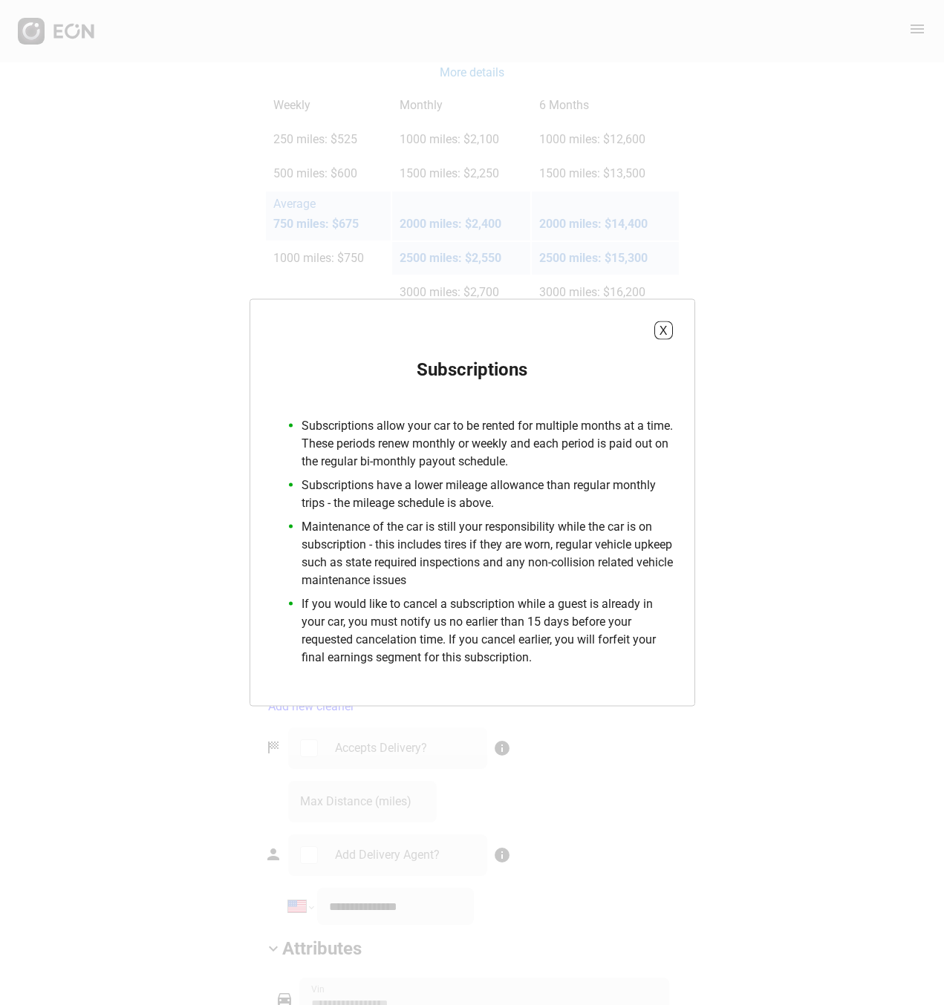
scroll to position [1321, 0]
click at [661, 330] on button "X" at bounding box center [663, 331] width 19 height 19
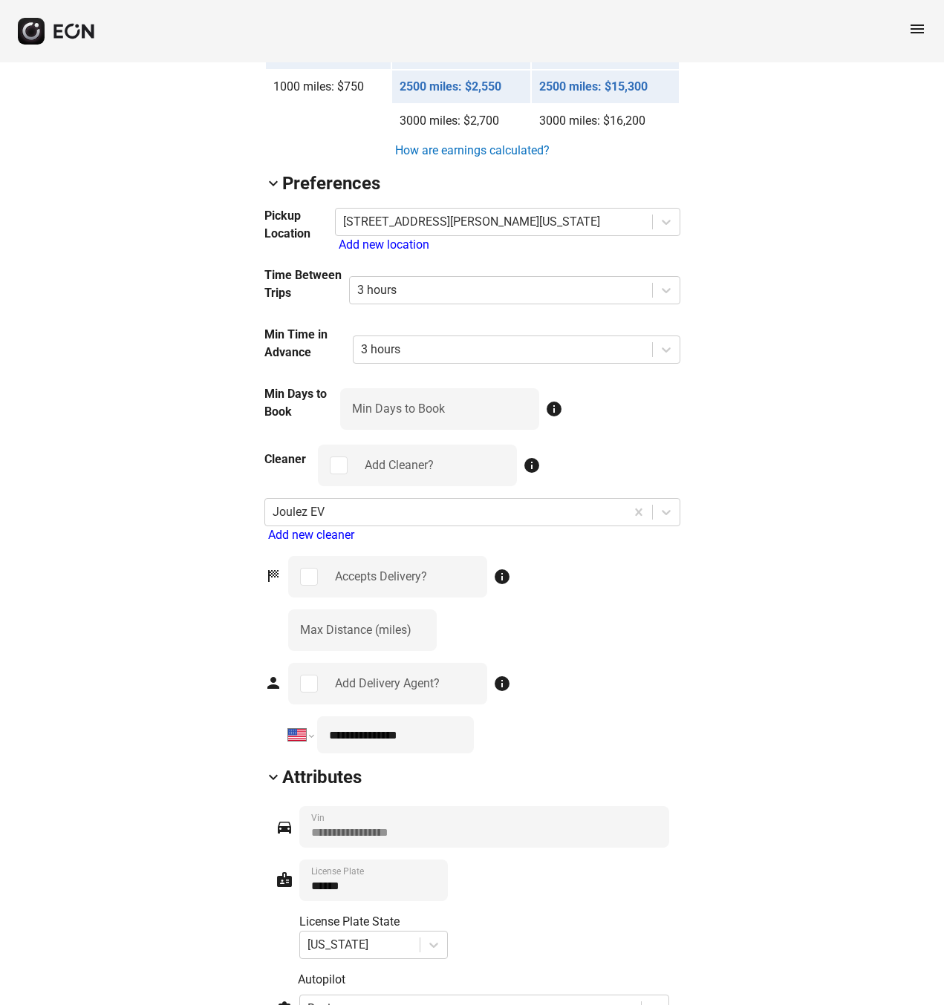
scroll to position [1493, 0]
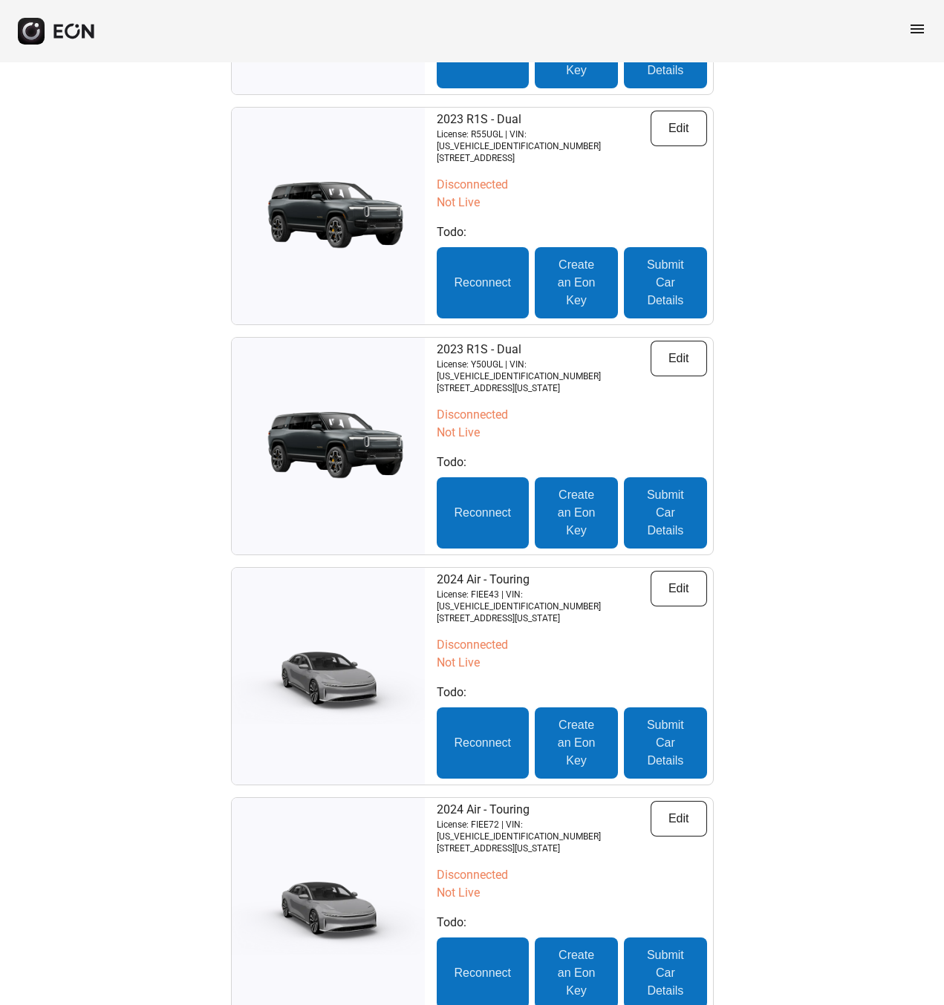
scroll to position [3365, 0]
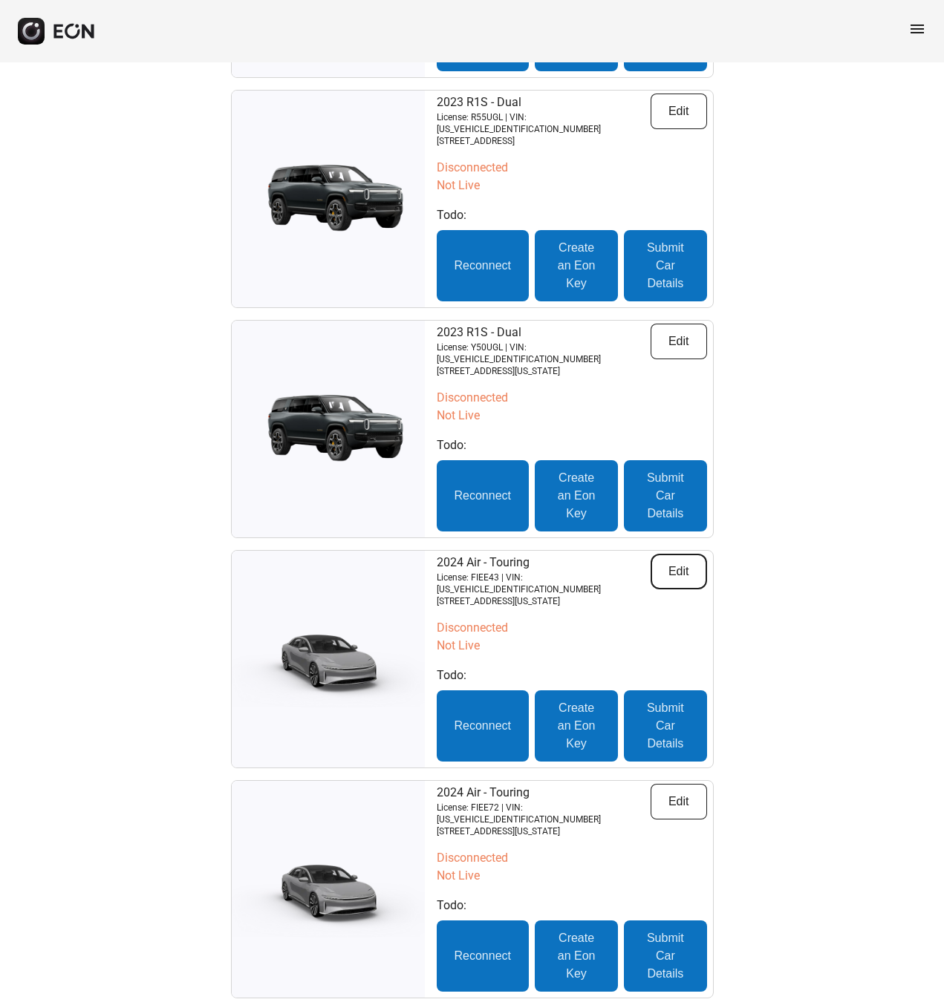
click at [685, 554] on button "Edit" at bounding box center [678, 572] width 56 height 36
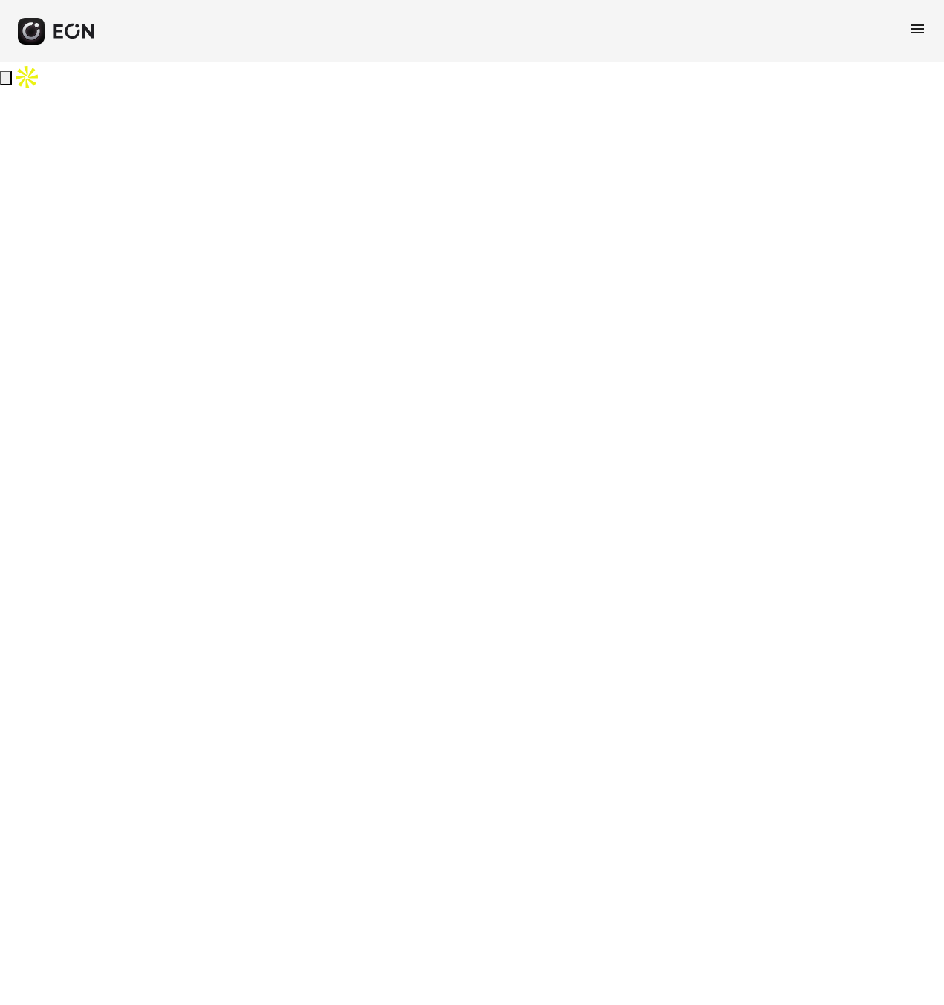
select select "**"
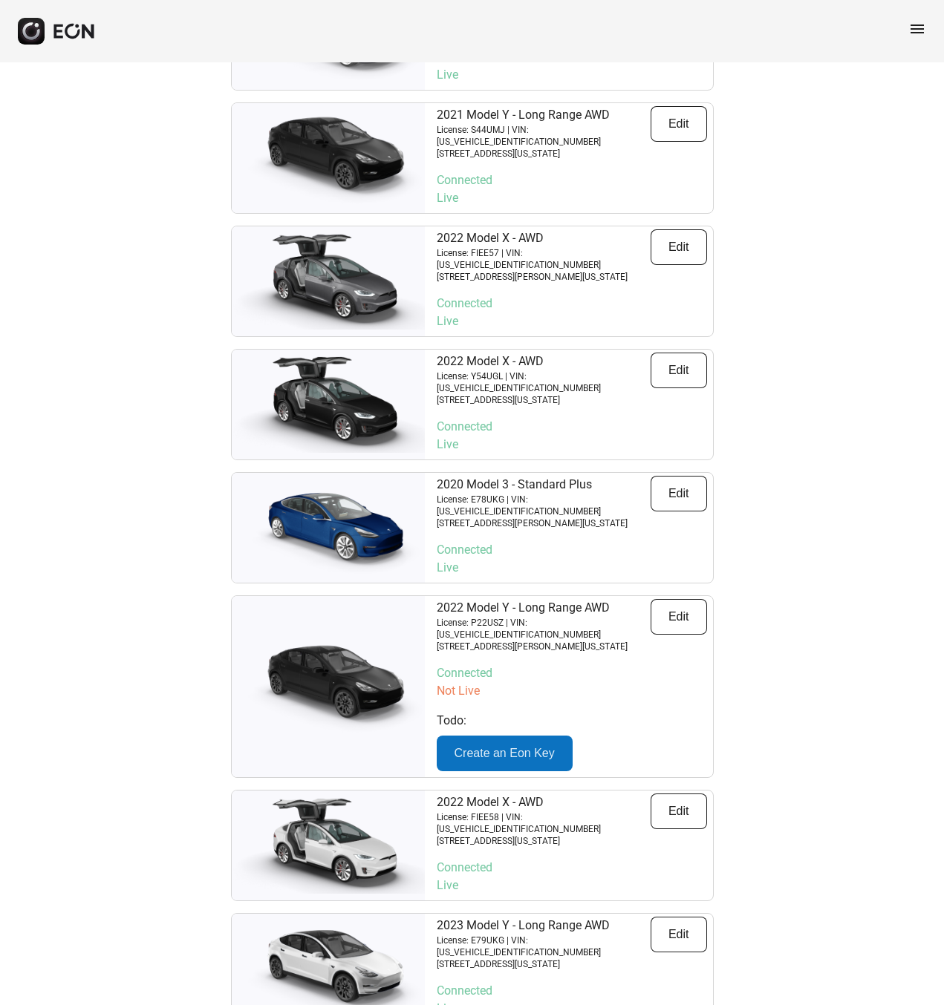
scroll to position [5903, 0]
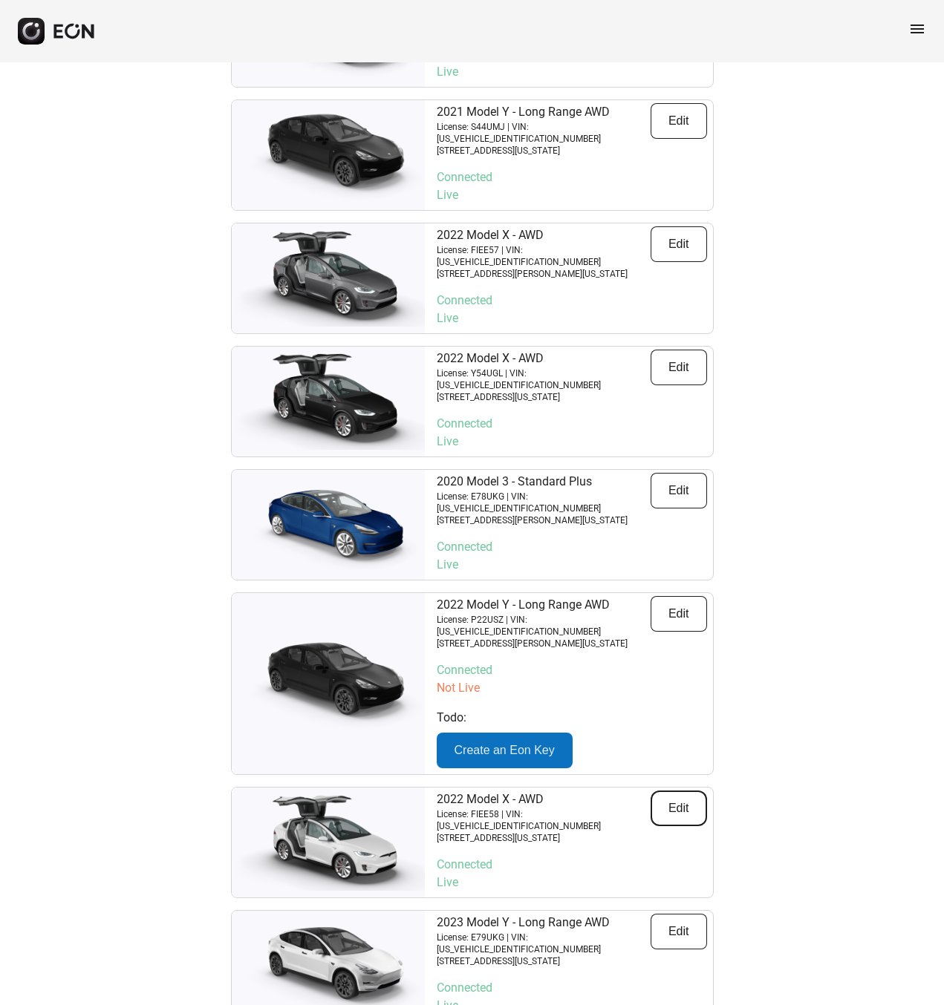
click at [675, 791] on button "Edit" at bounding box center [678, 809] width 56 height 36
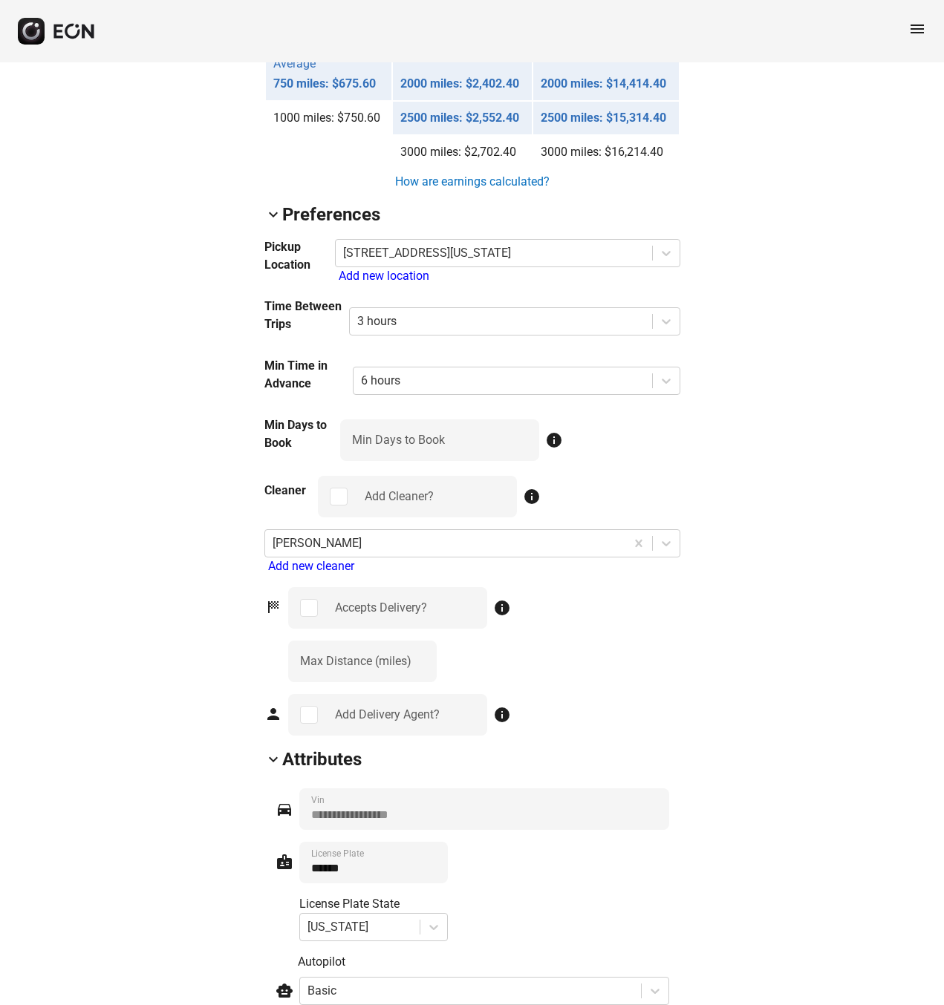
scroll to position [1456, 0]
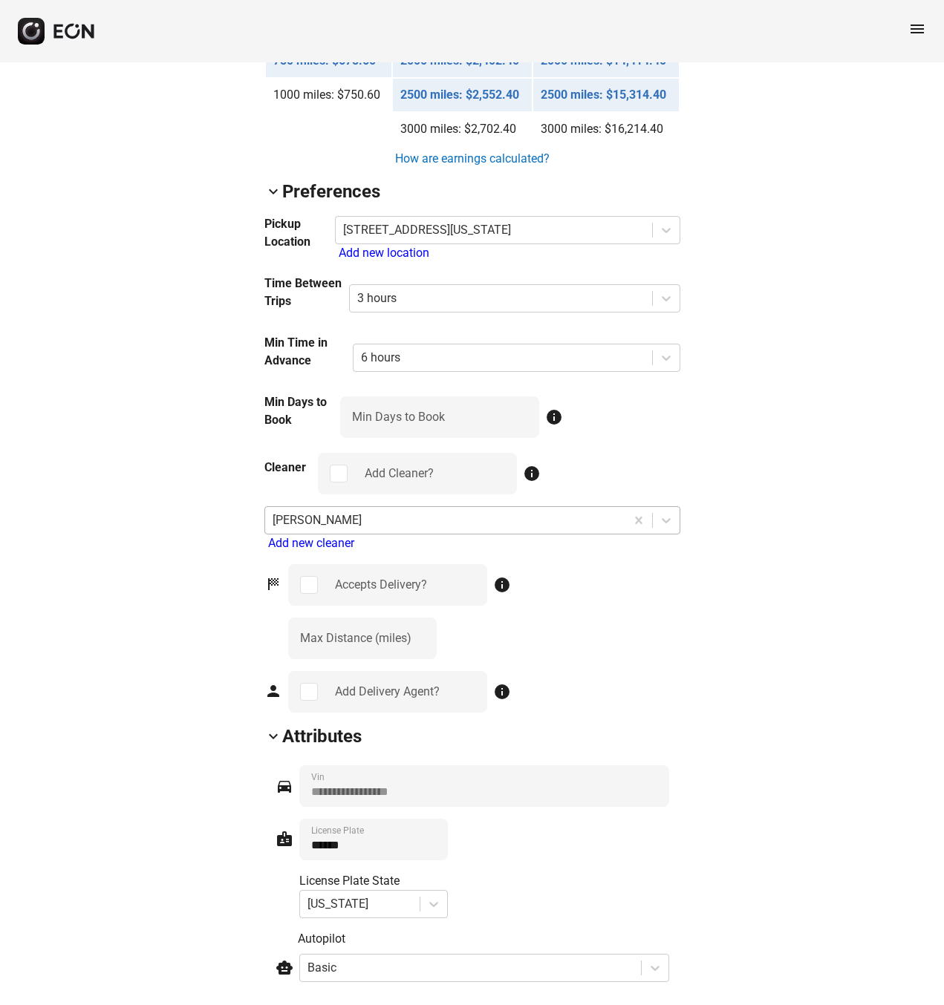
click at [577, 518] on div at bounding box center [445, 520] width 345 height 21
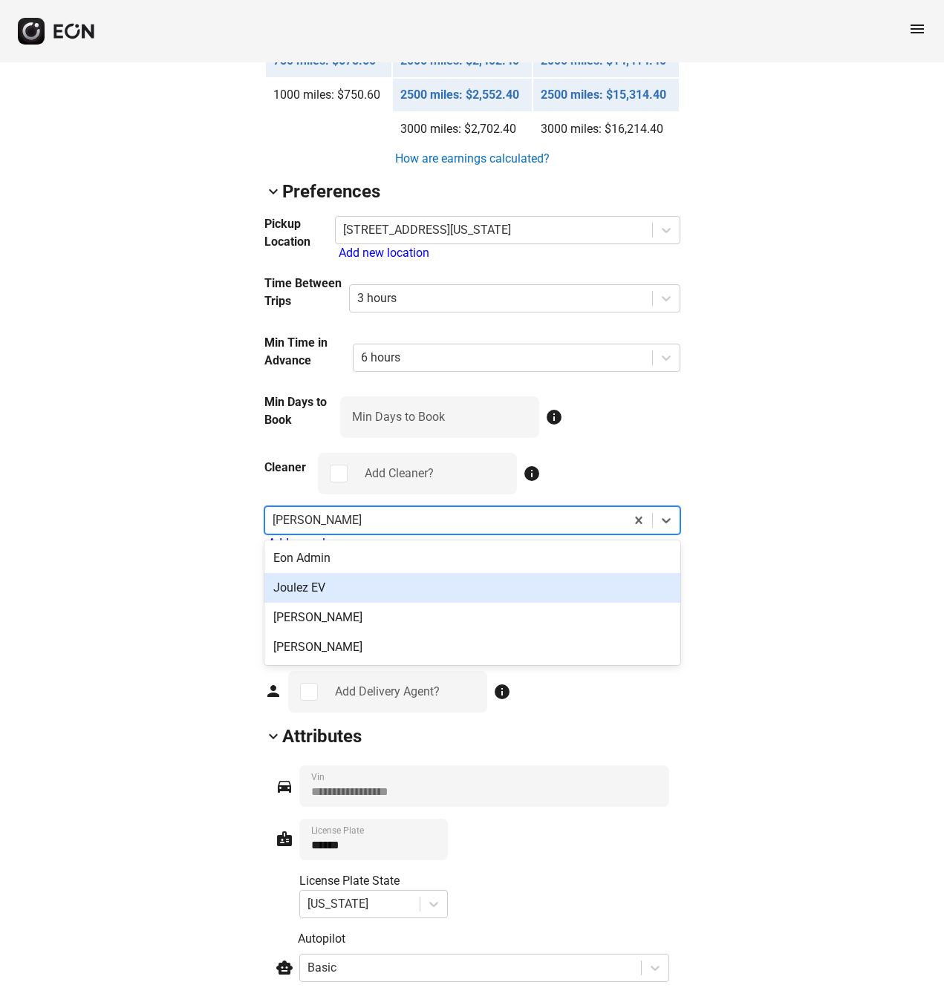
click at [456, 579] on div "Joulez EV" at bounding box center [472, 588] width 416 height 30
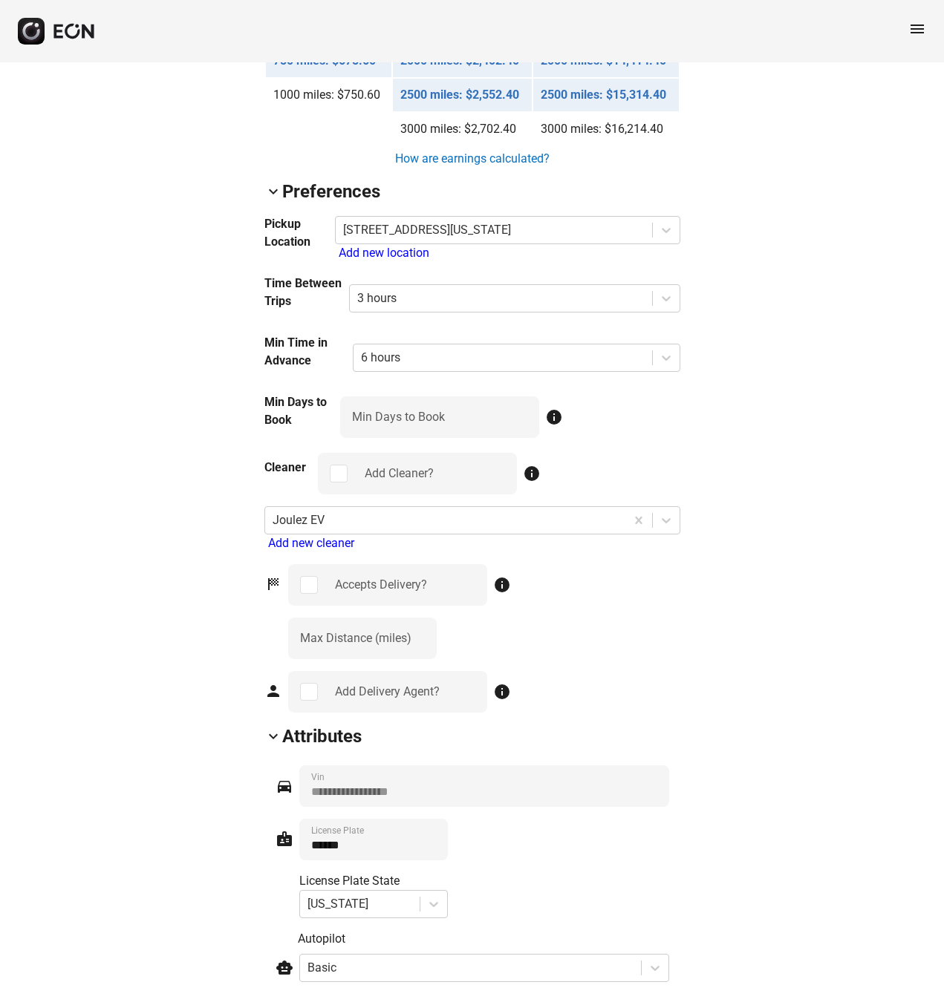
click at [705, 668] on div "arrow_back_ios FIEE58 [US_VEHICLE_IDENTIFICATION_NUMBER] 76% 67658 lock Lock lo…" at bounding box center [472, 50] width 944 height 2889
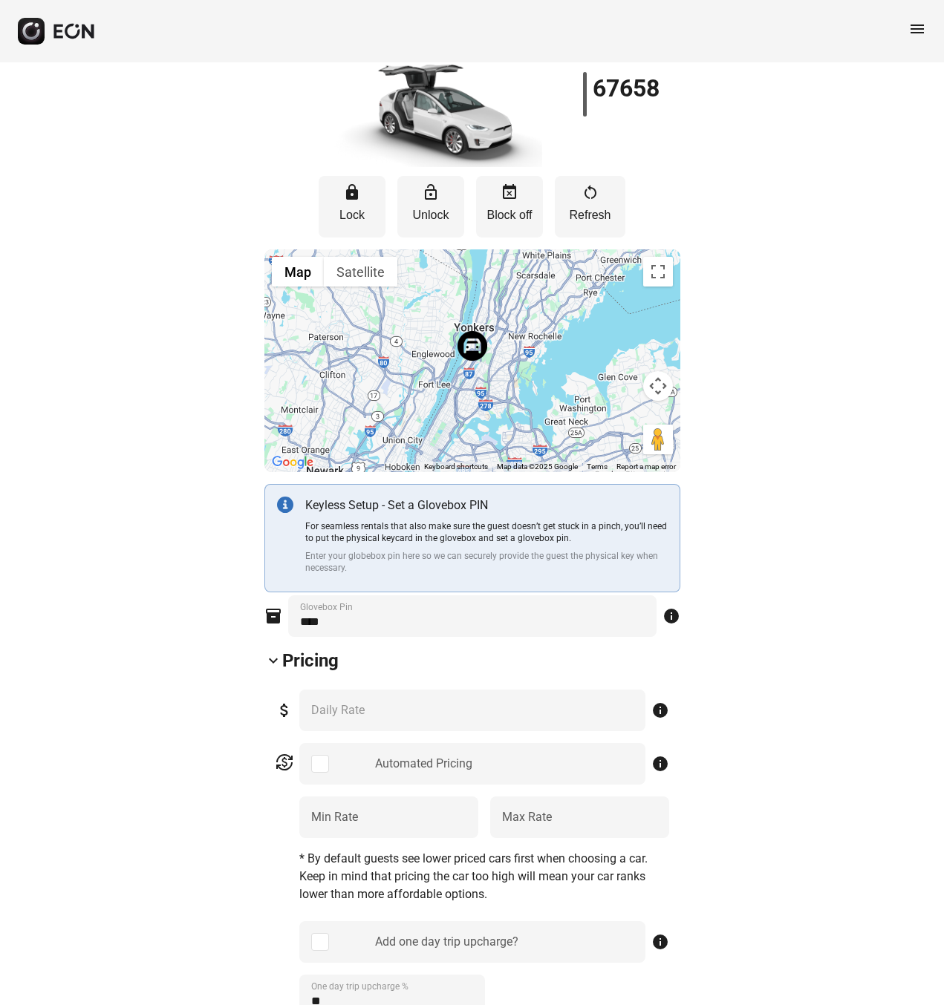
scroll to position [86, 0]
click at [919, 30] on span "menu" at bounding box center [917, 29] width 18 height 18
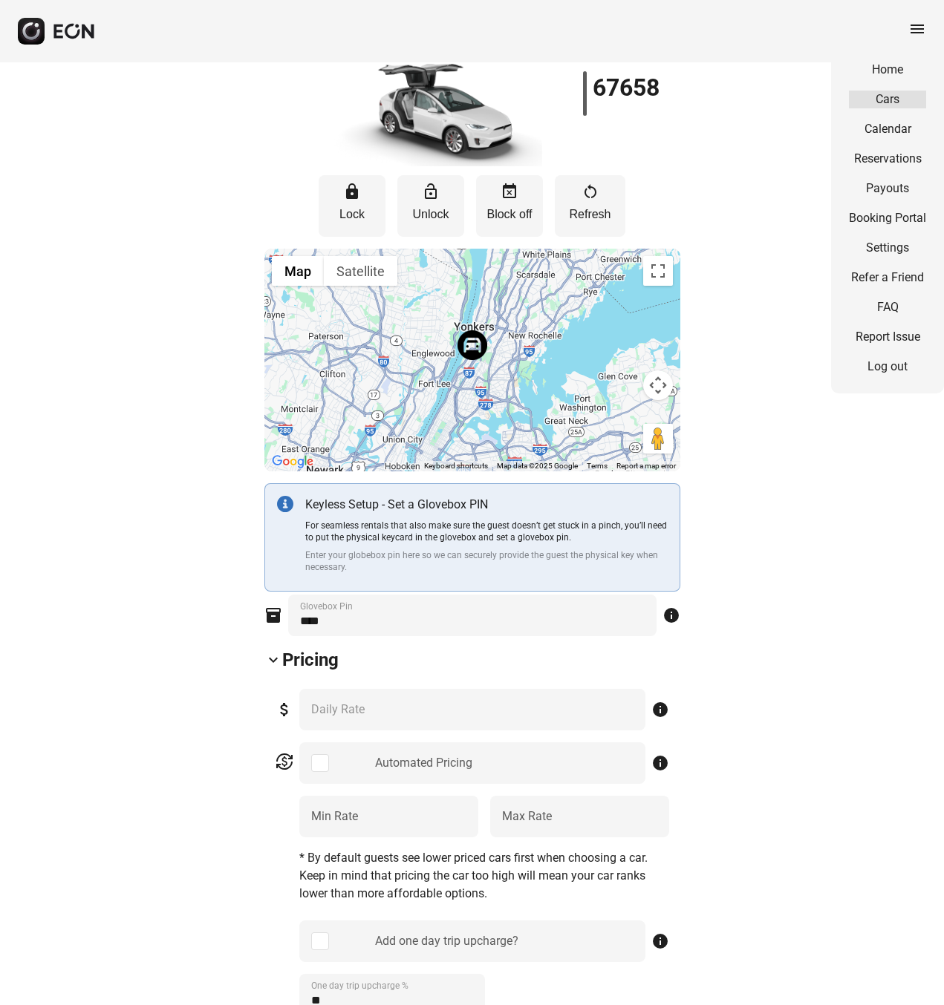
click at [890, 92] on link "Cars" at bounding box center [887, 100] width 77 height 18
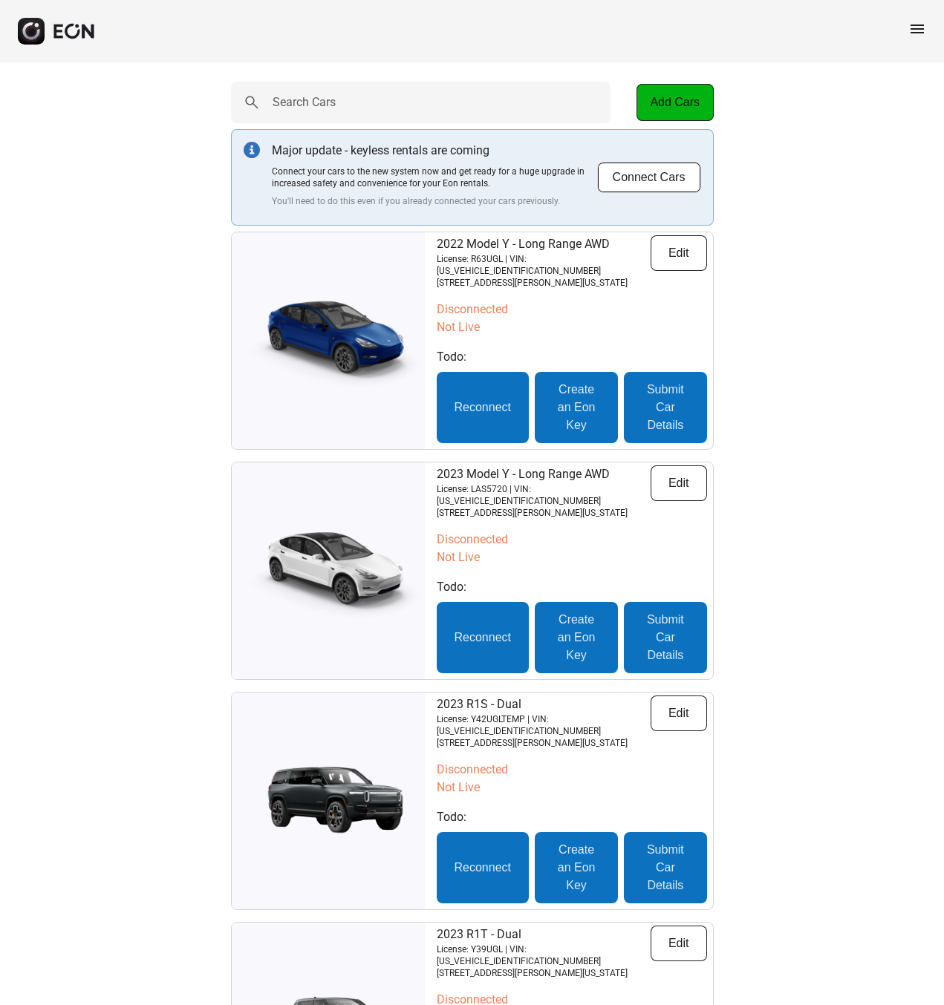
click at [919, 24] on span "menu" at bounding box center [917, 29] width 18 height 18
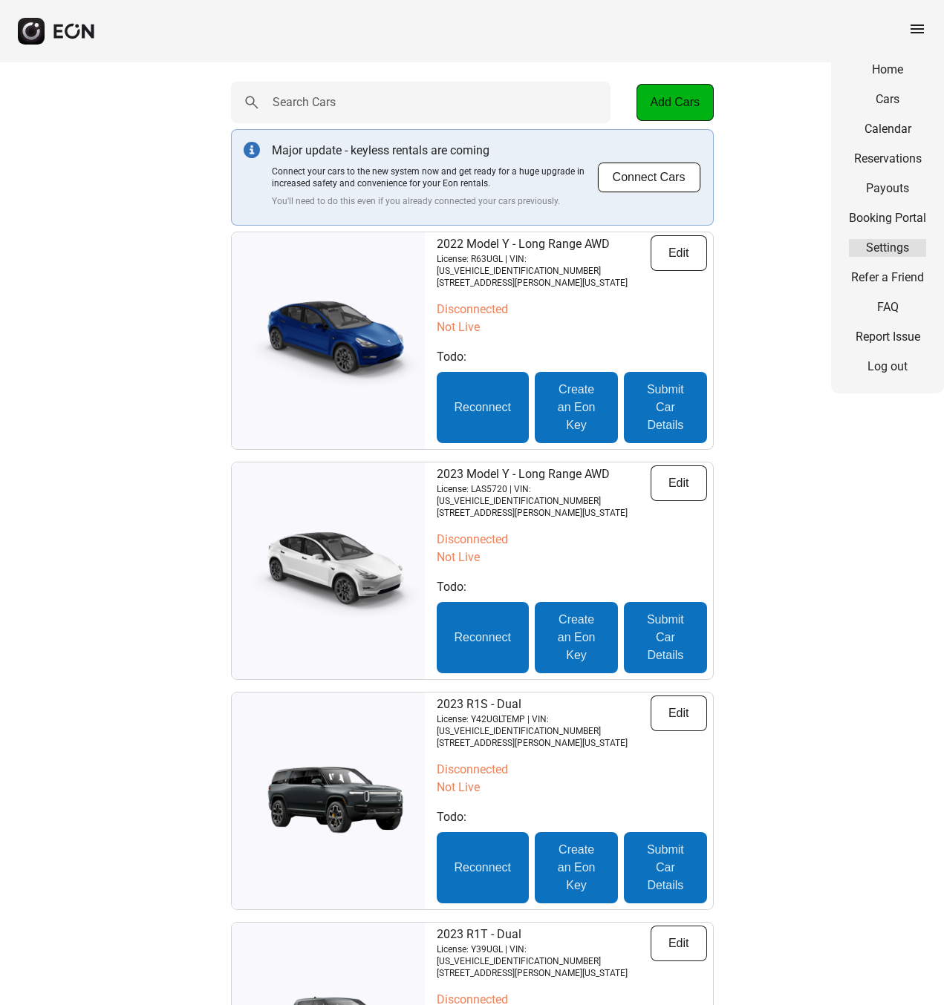
click at [883, 248] on link "Settings" at bounding box center [887, 248] width 77 height 18
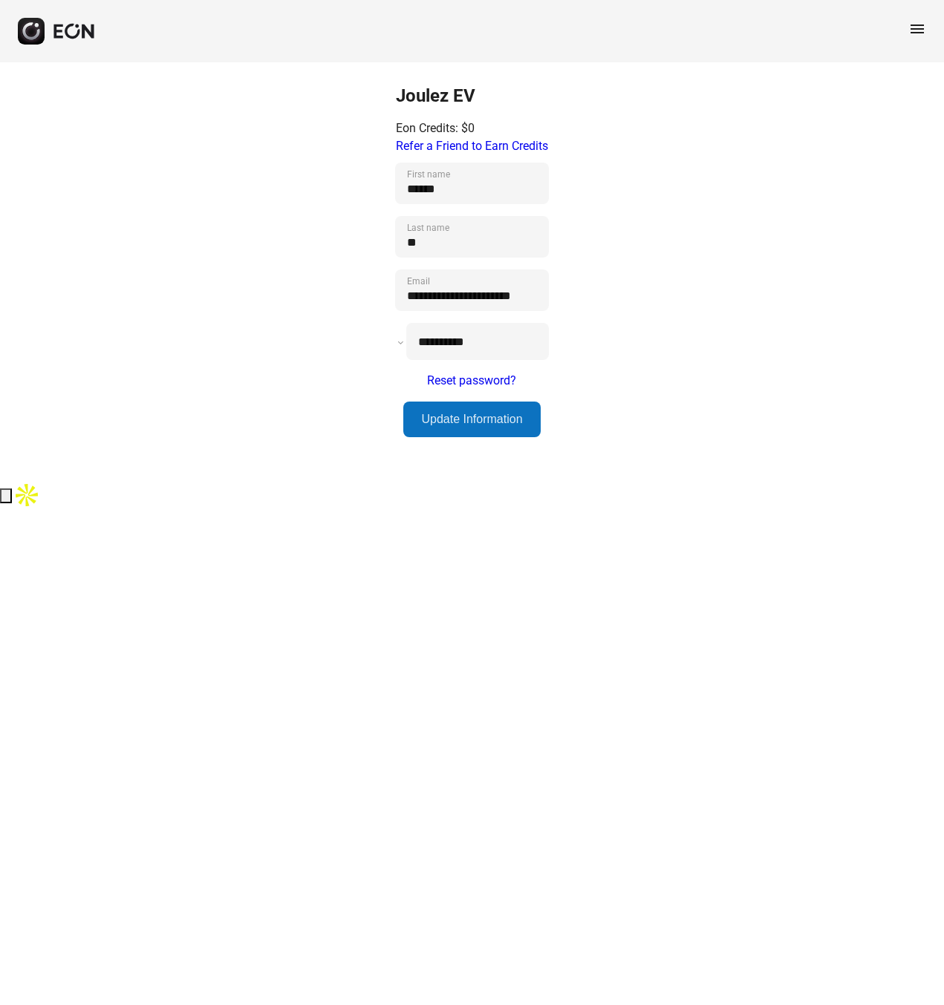
click at [917, 31] on span "menu" at bounding box center [917, 29] width 18 height 18
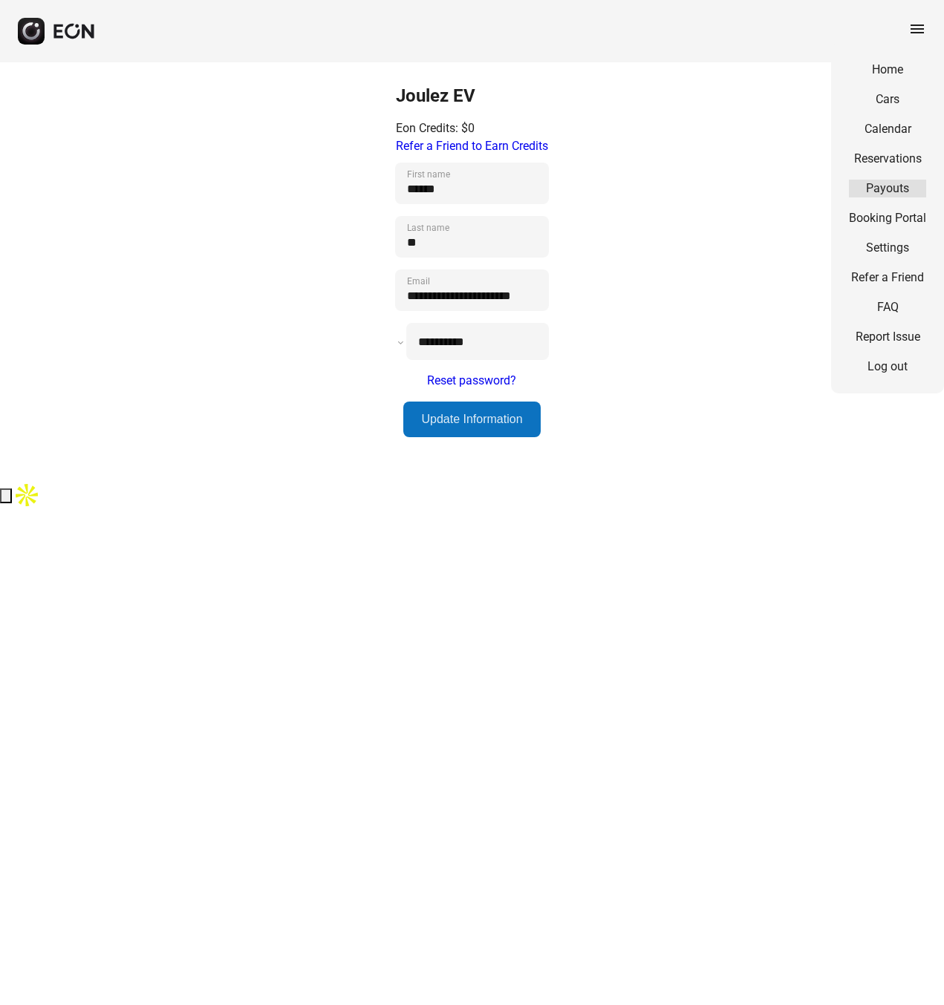
click at [881, 187] on link "Payouts" at bounding box center [887, 189] width 77 height 18
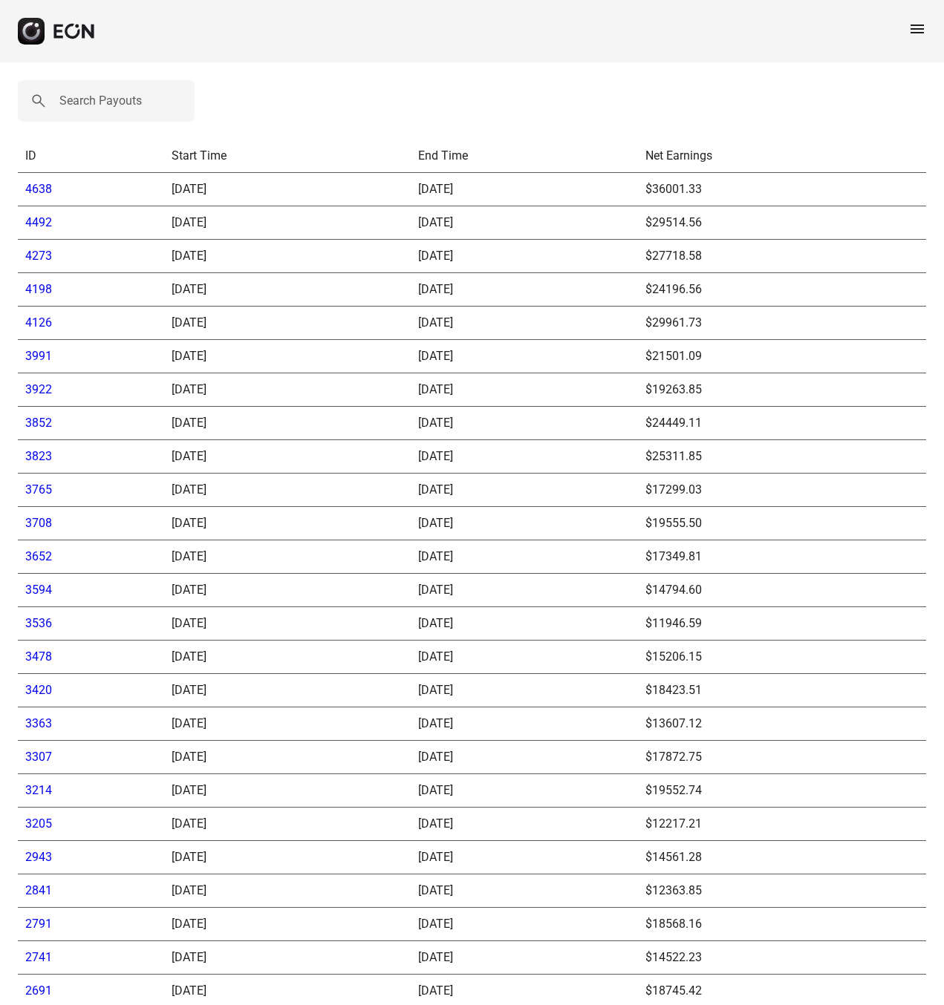
click at [45, 190] on link "4638" at bounding box center [38, 189] width 27 height 14
click at [35, 188] on link "4638" at bounding box center [38, 189] width 27 height 14
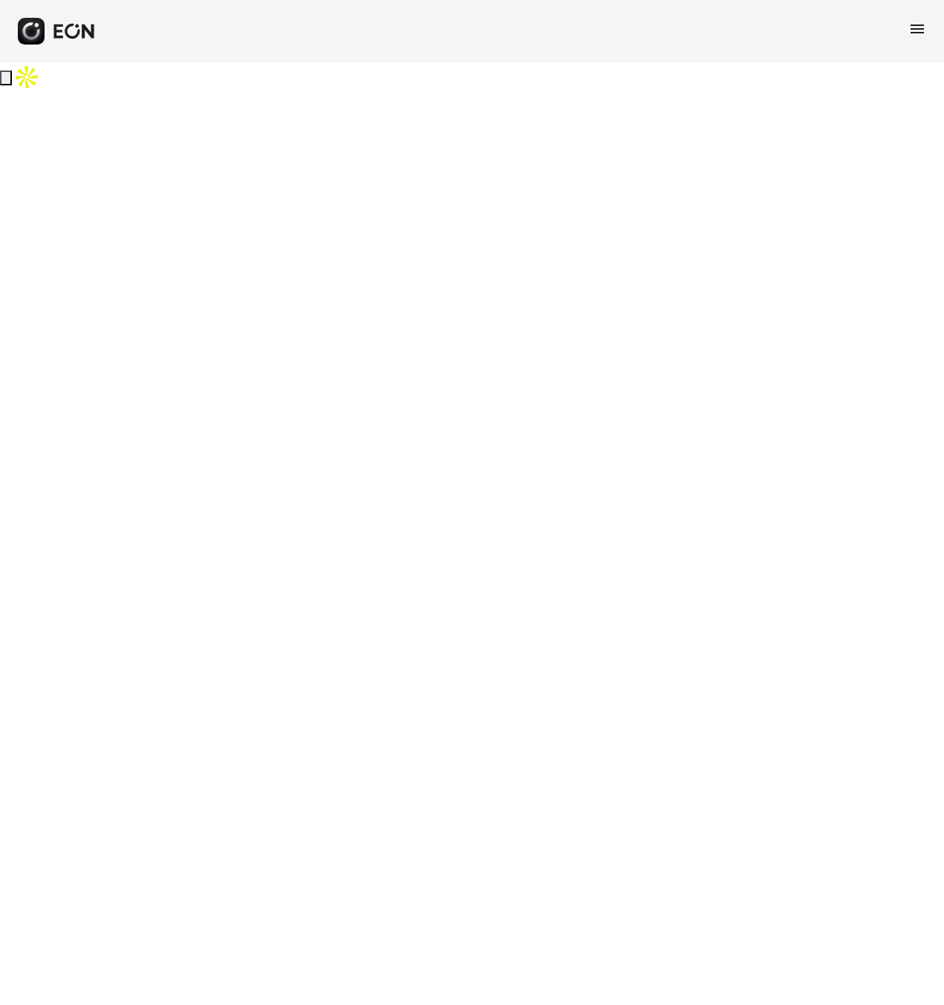
click at [623, 92] on html "menu Create Post Save Idea Create Post Save Idea Create Post Save Idea Create P…" at bounding box center [472, 46] width 944 height 92
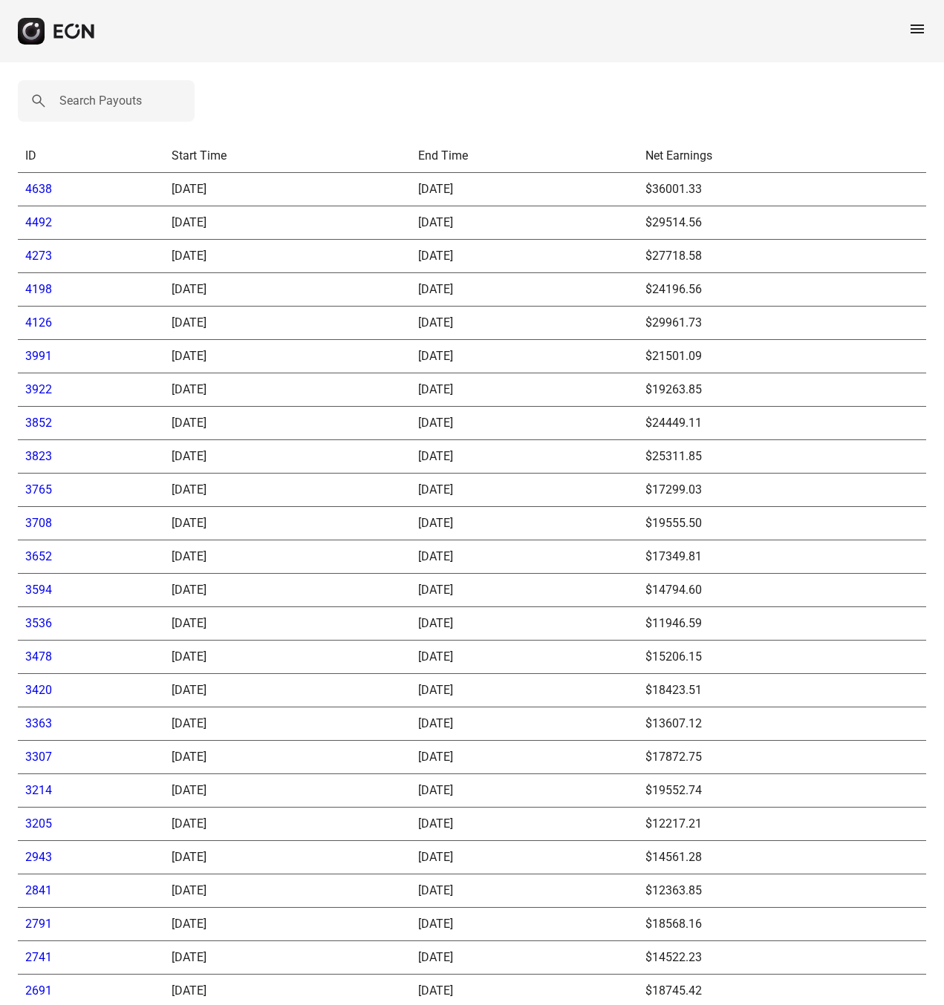
click at [659, 186] on td "$36001.33" at bounding box center [782, 189] width 288 height 33
click at [172, 183] on td "[DATE]" at bounding box center [287, 189] width 246 height 33
click at [492, 198] on td "[DATE]" at bounding box center [525, 189] width 228 height 33
click at [32, 220] on link "4492" at bounding box center [38, 222] width 27 height 14
click at [916, 28] on span "menu" at bounding box center [917, 29] width 18 height 18
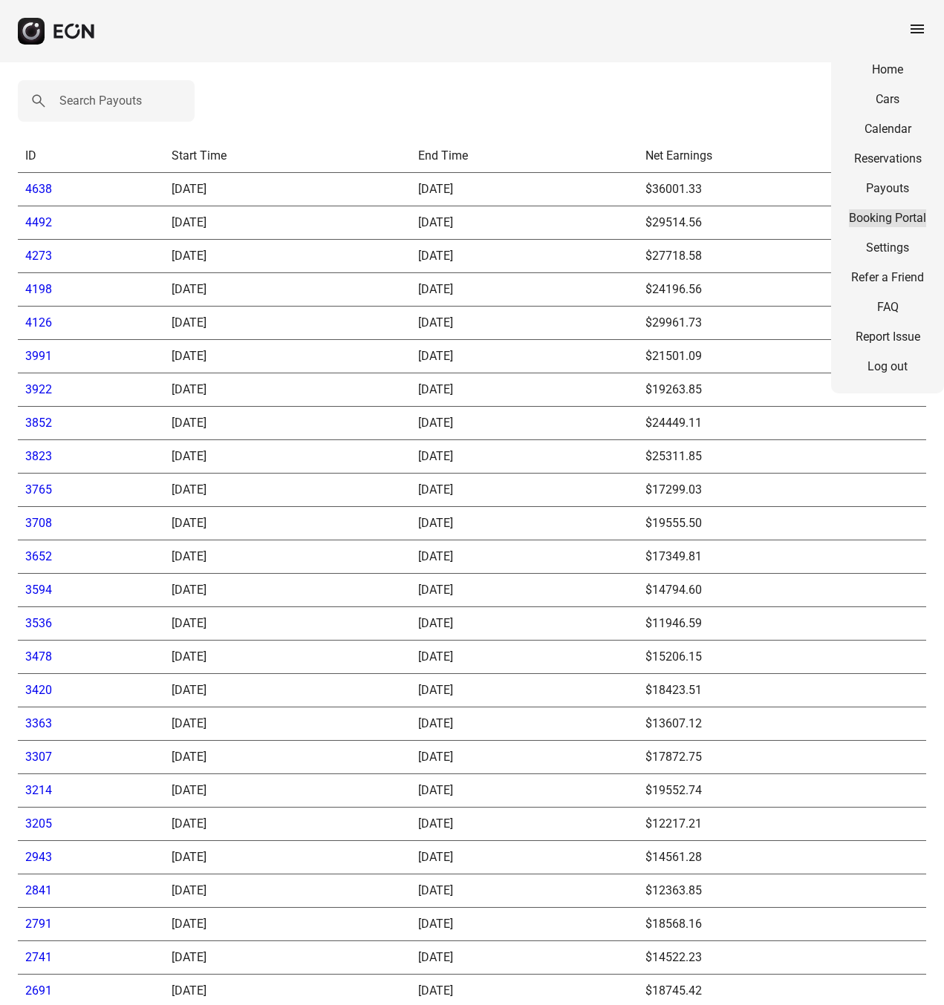
click at [882, 216] on link "Booking Portal" at bounding box center [887, 218] width 77 height 18
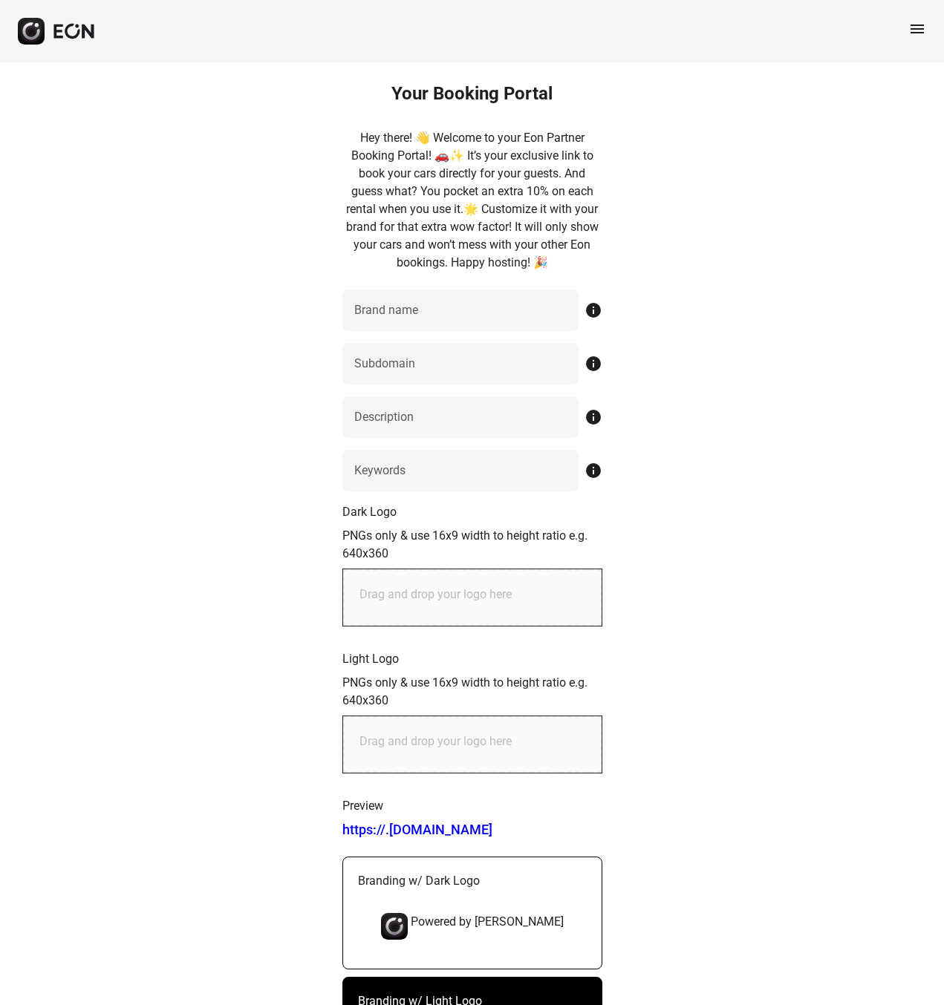
type name "*********"
type input "******"
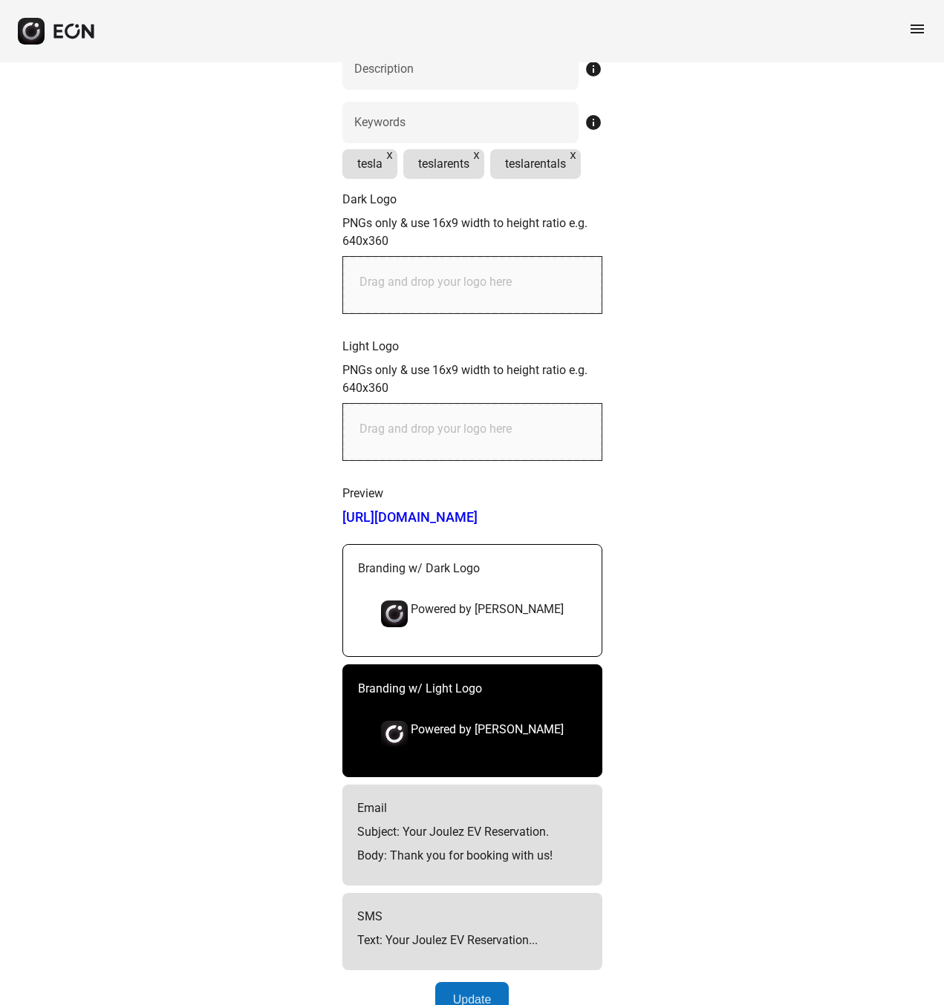
scroll to position [382, 0]
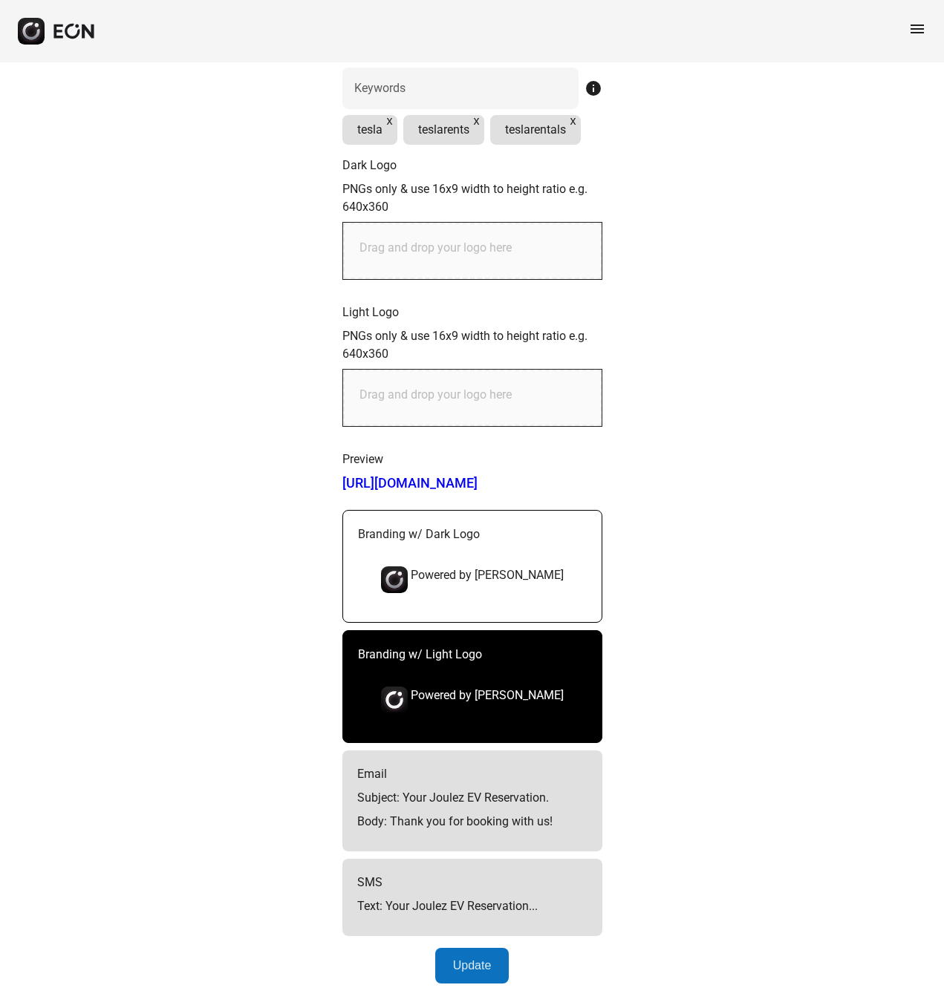
click at [514, 800] on p "Subject: Your Joulez EV Reservation." at bounding box center [472, 798] width 230 height 18
click at [474, 891] on p "SMS" at bounding box center [472, 883] width 230 height 18
click at [469, 820] on p "Body: Thank you for booking with us!" at bounding box center [472, 822] width 230 height 18
click at [469, 967] on button "Update" at bounding box center [472, 966] width 74 height 36
click at [430, 809] on div "Email Subject: Your Joulez EV Reservation. Body: Thank you for booking with us!" at bounding box center [472, 801] width 260 height 101
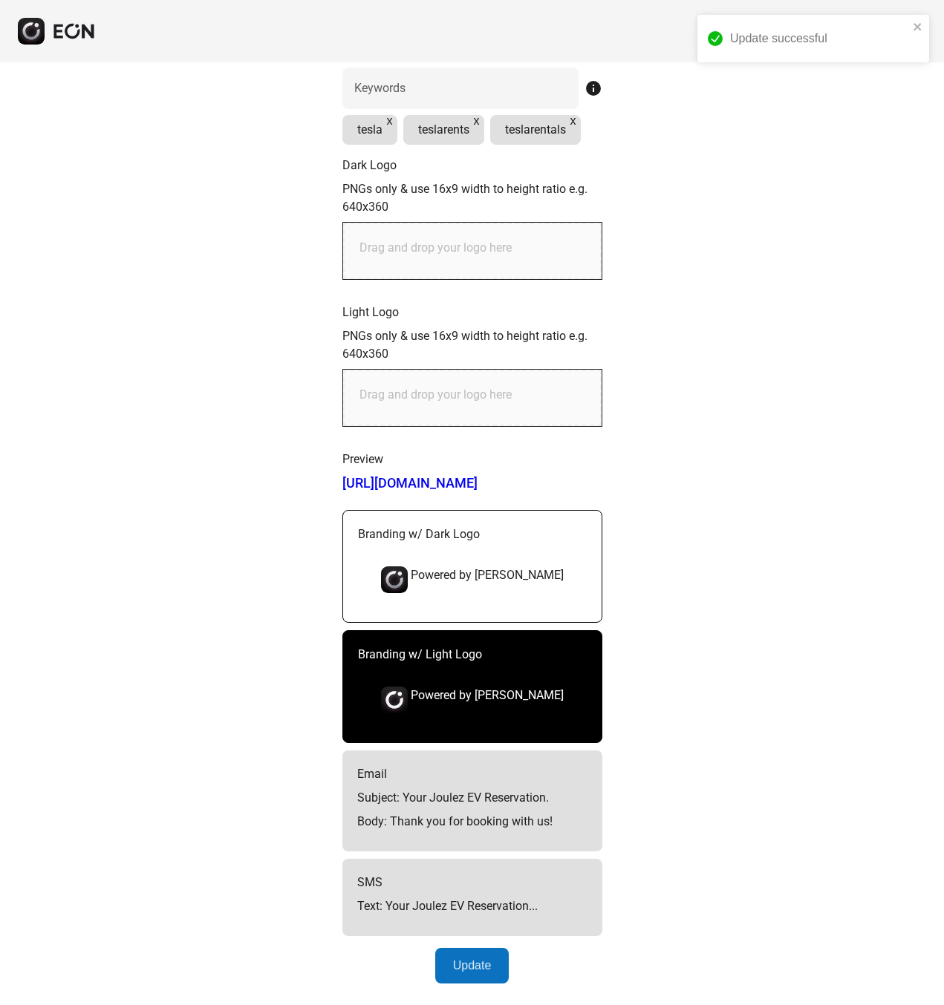
click at [457, 873] on div "SMS Text: Your Joulez EV Reservation..." at bounding box center [472, 897] width 260 height 77
click at [472, 780] on p "Email" at bounding box center [472, 775] width 230 height 18
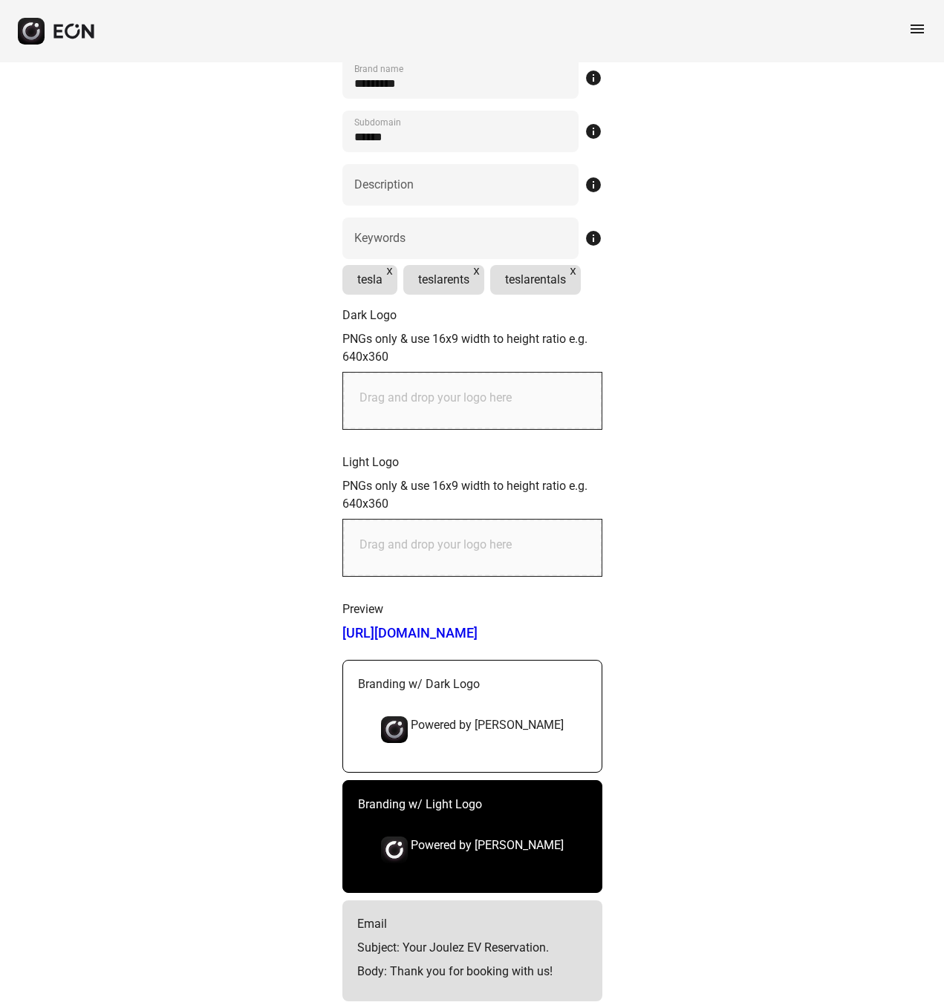
scroll to position [0, 0]
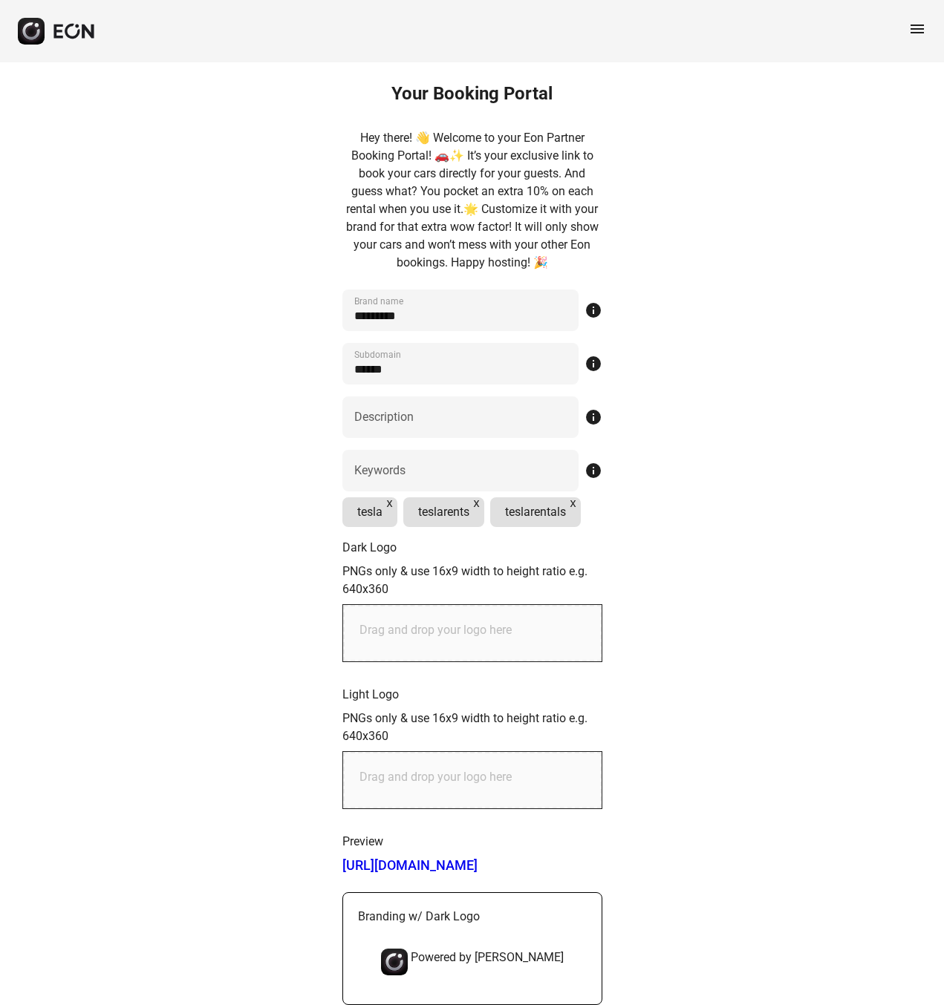
click at [914, 35] on span "menu" at bounding box center [917, 29] width 18 height 18
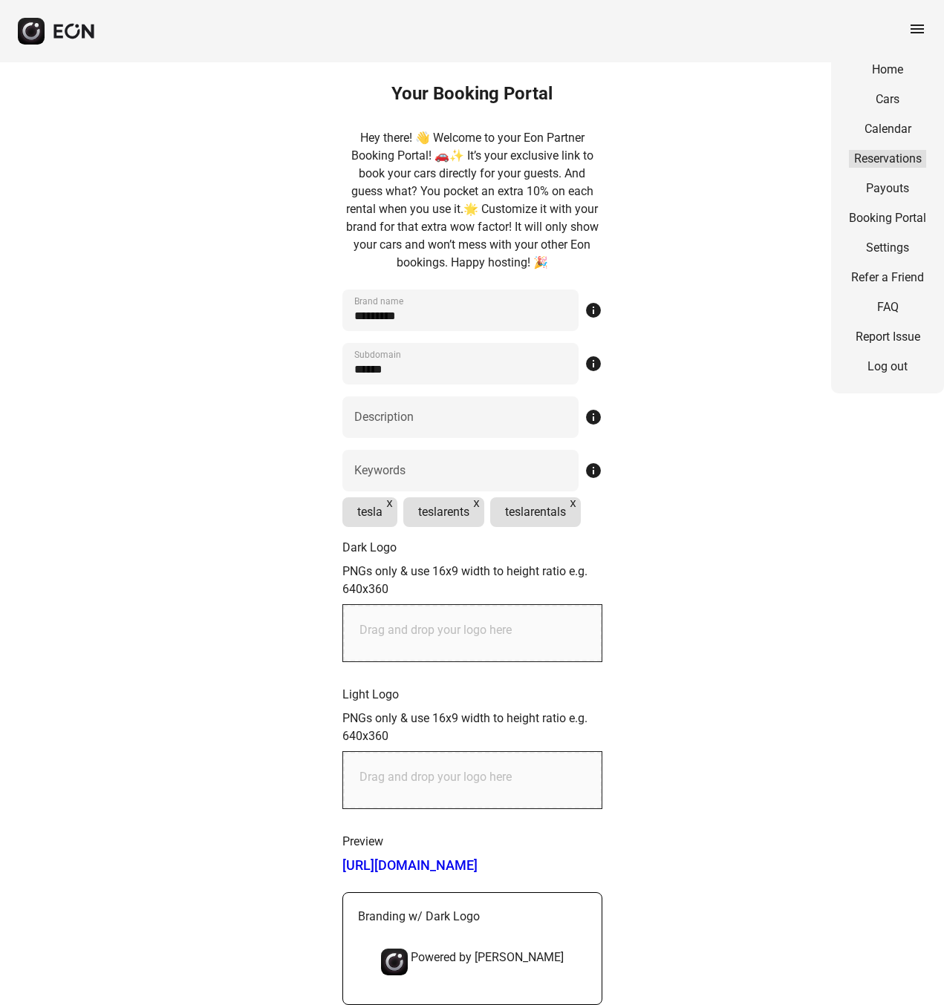
click at [866, 160] on link "Reservations" at bounding box center [887, 159] width 77 height 18
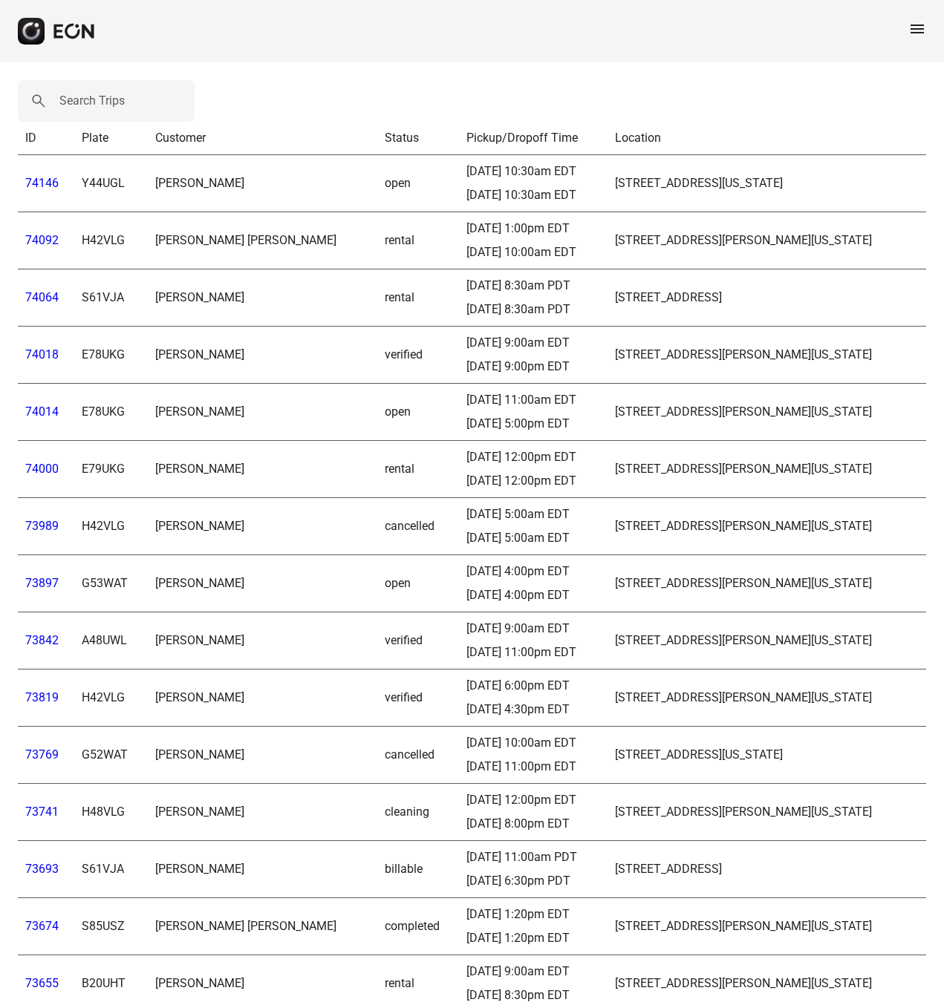
click at [47, 185] on link "74146" at bounding box center [41, 183] width 33 height 14
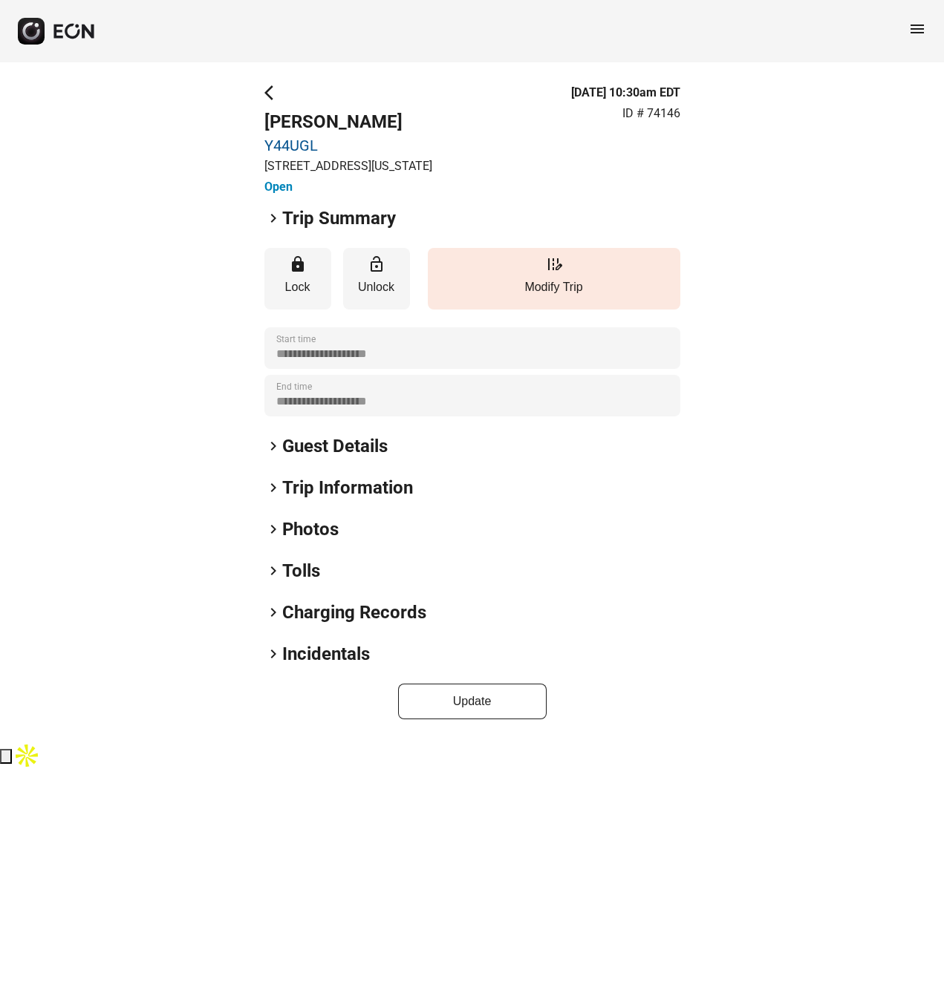
click at [276, 223] on span "keyboard_arrow_right" at bounding box center [273, 218] width 18 height 18
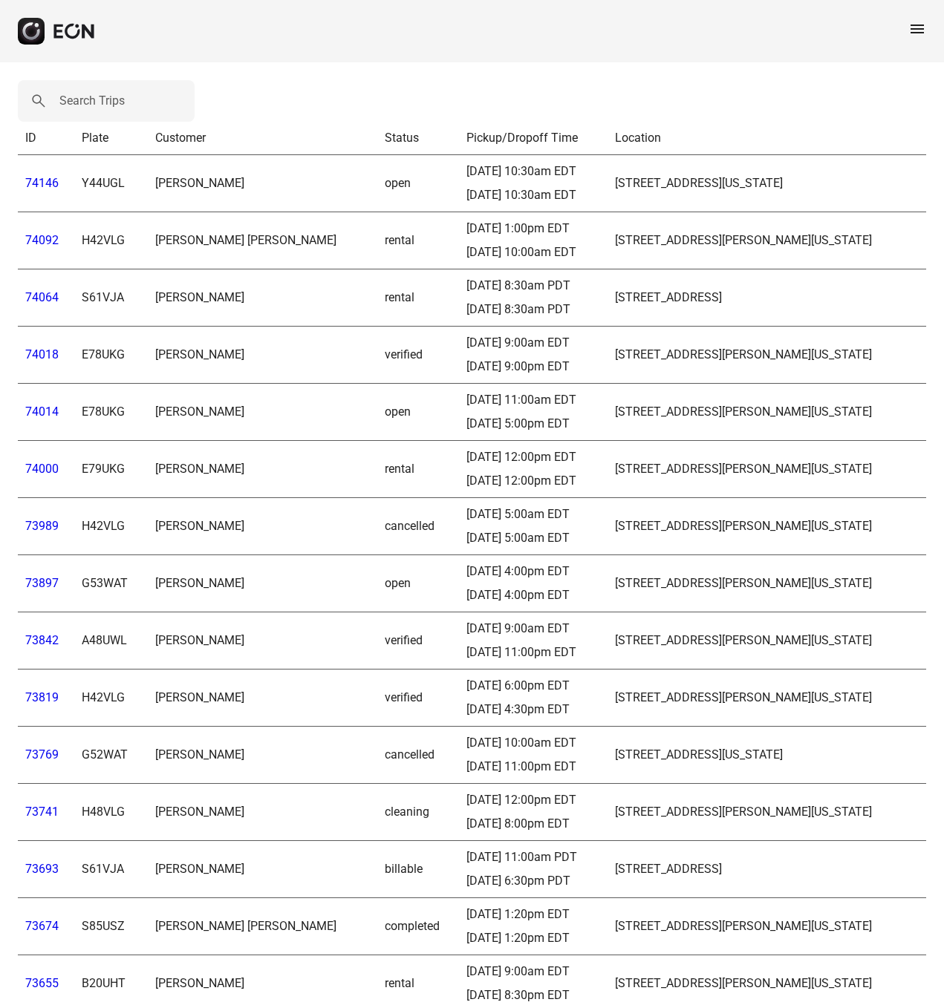
click at [50, 239] on link "74092" at bounding box center [41, 240] width 33 height 14
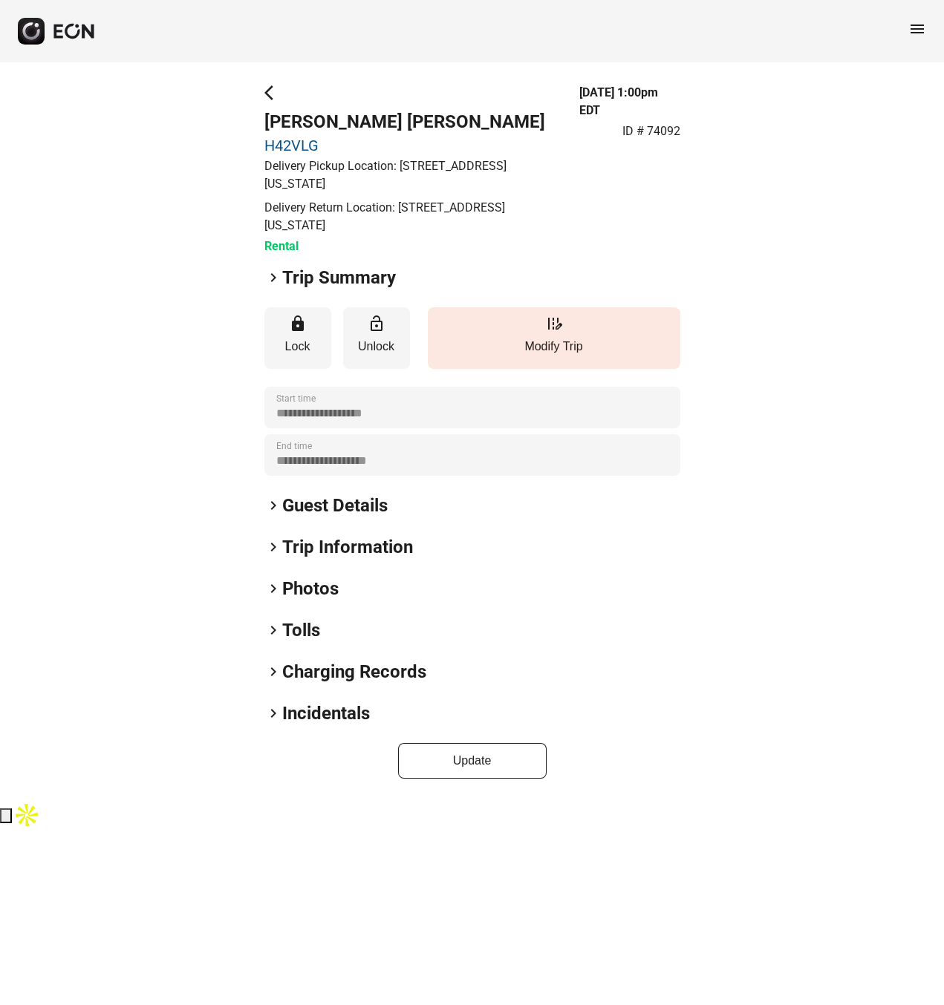
click at [278, 280] on span "keyboard_arrow_right" at bounding box center [273, 278] width 18 height 18
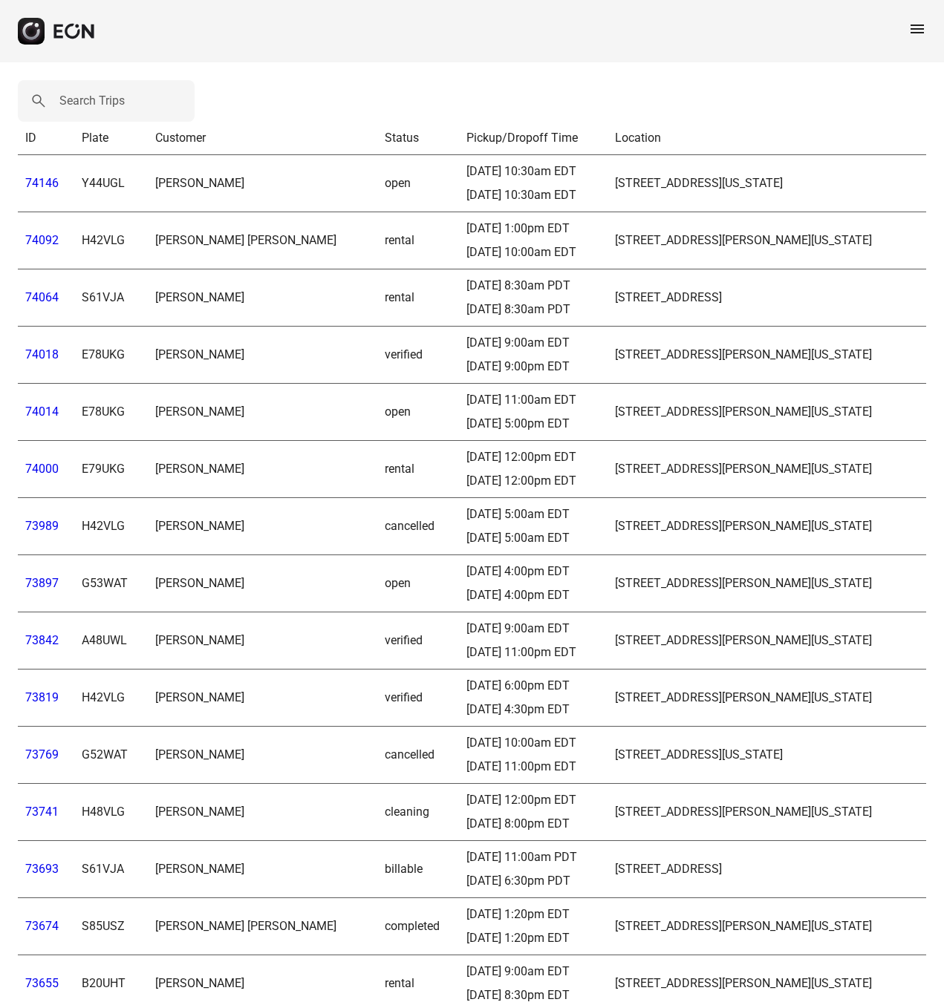
click at [39, 299] on link "74064" at bounding box center [41, 297] width 33 height 14
